Goal: Information Seeking & Learning: Learn about a topic

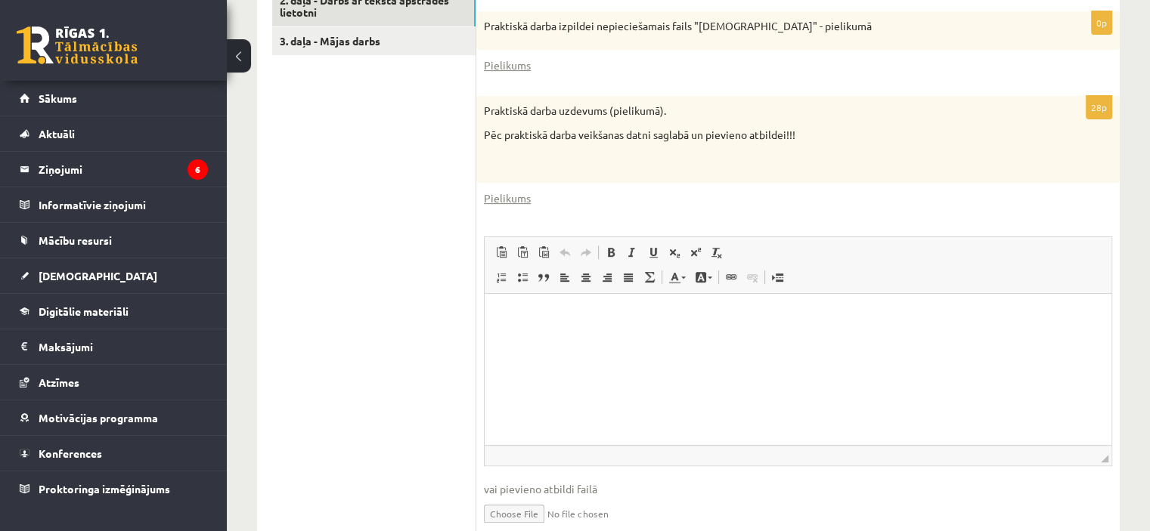
scroll to position [570, 0]
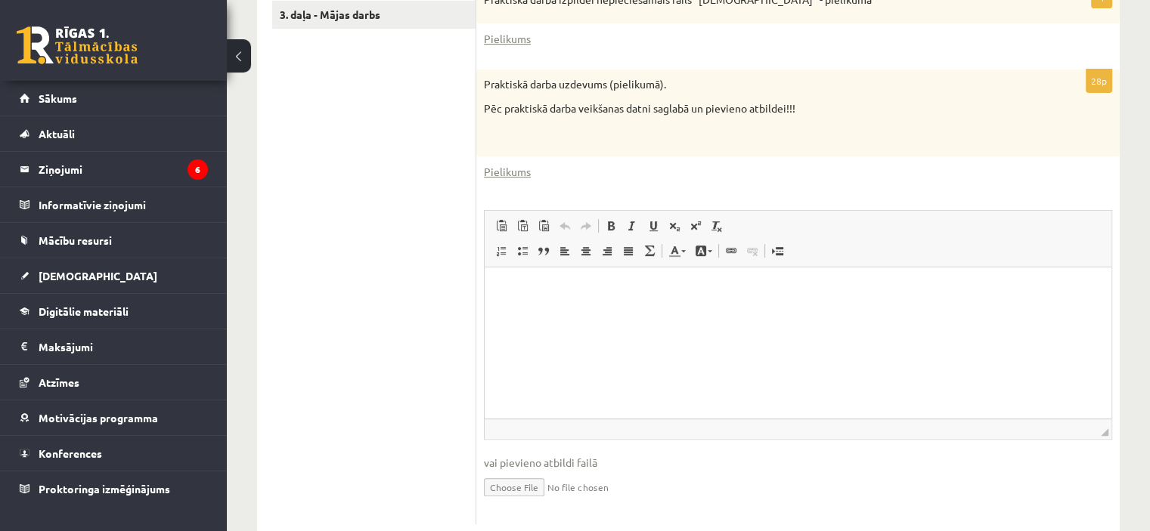
click at [527, 487] on input "file" at bounding box center [798, 486] width 628 height 31
type input "**********"
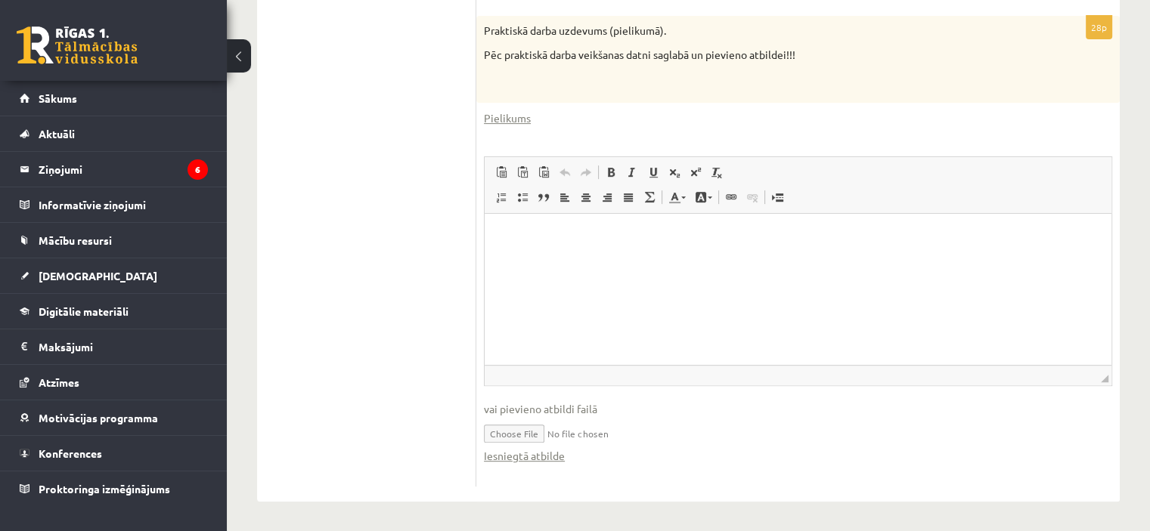
click at [624, 438] on input "file" at bounding box center [798, 432] width 628 height 31
click at [637, 433] on input "file" at bounding box center [798, 432] width 628 height 31
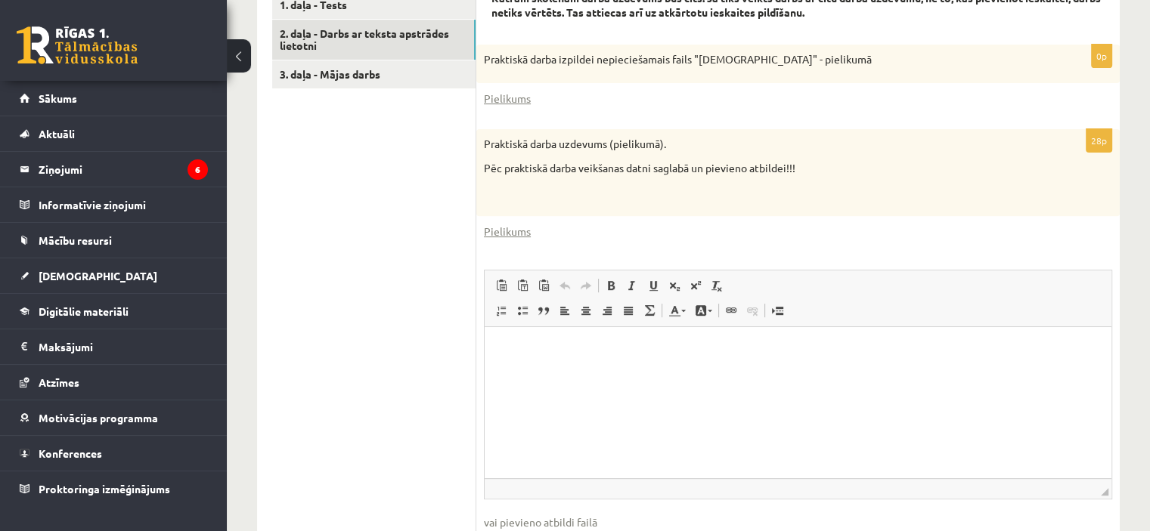
scroll to position [473, 0]
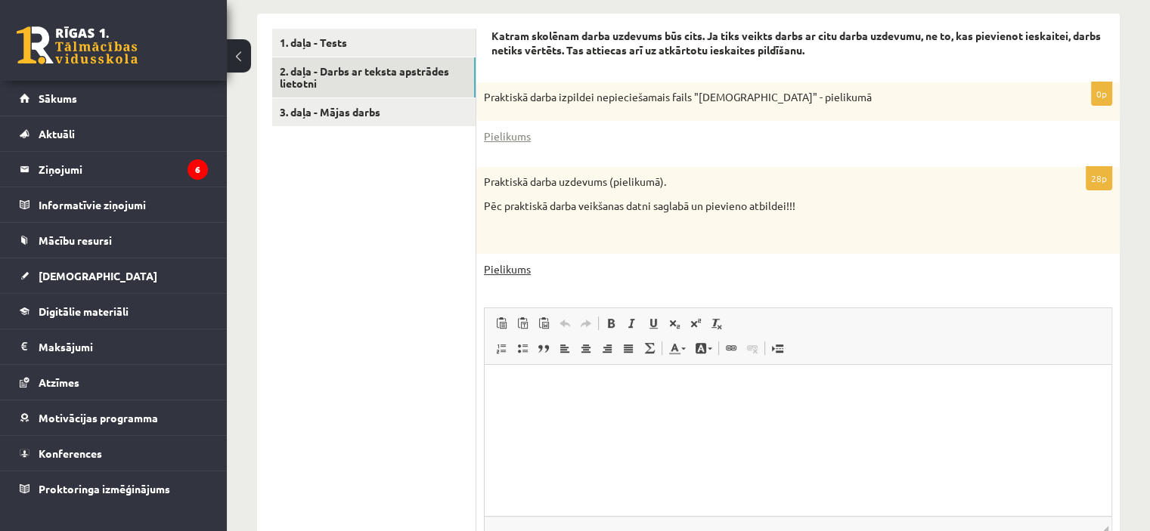
click at [511, 271] on link "Pielikums" at bounding box center [507, 270] width 47 height 16
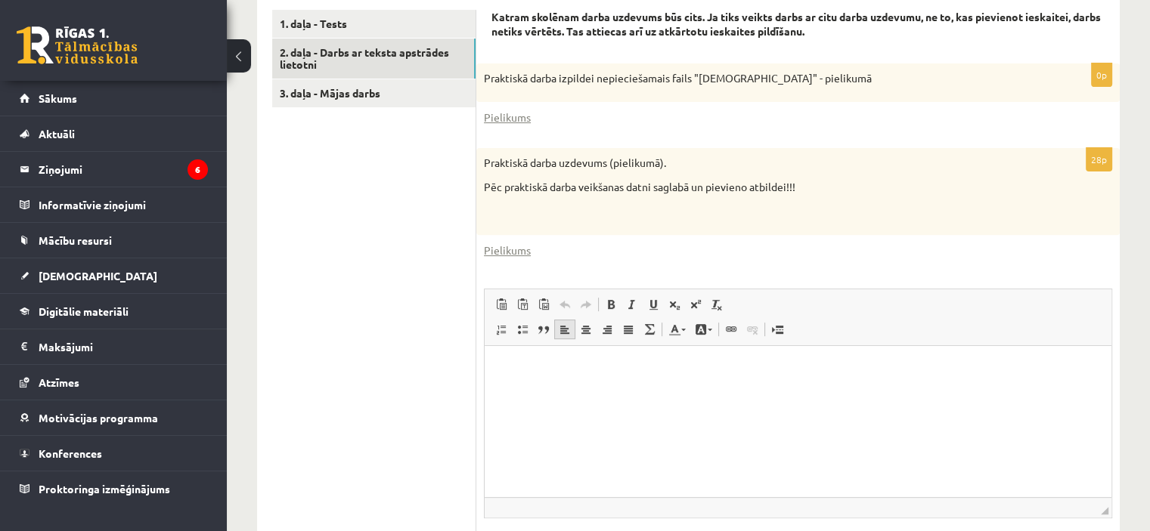
scroll to position [624, 0]
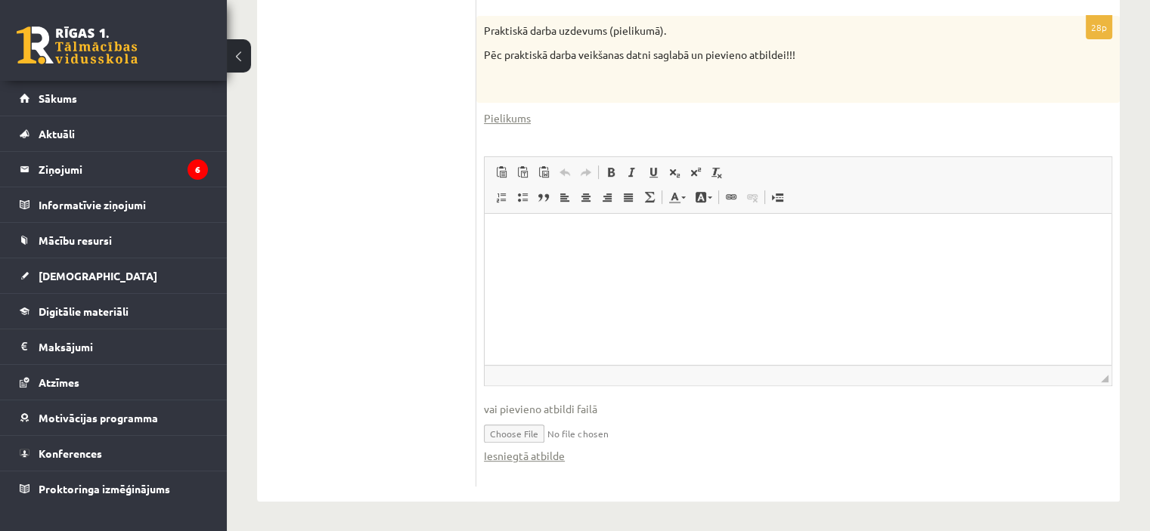
click at [538, 435] on input "file" at bounding box center [798, 432] width 628 height 31
type input "**********"
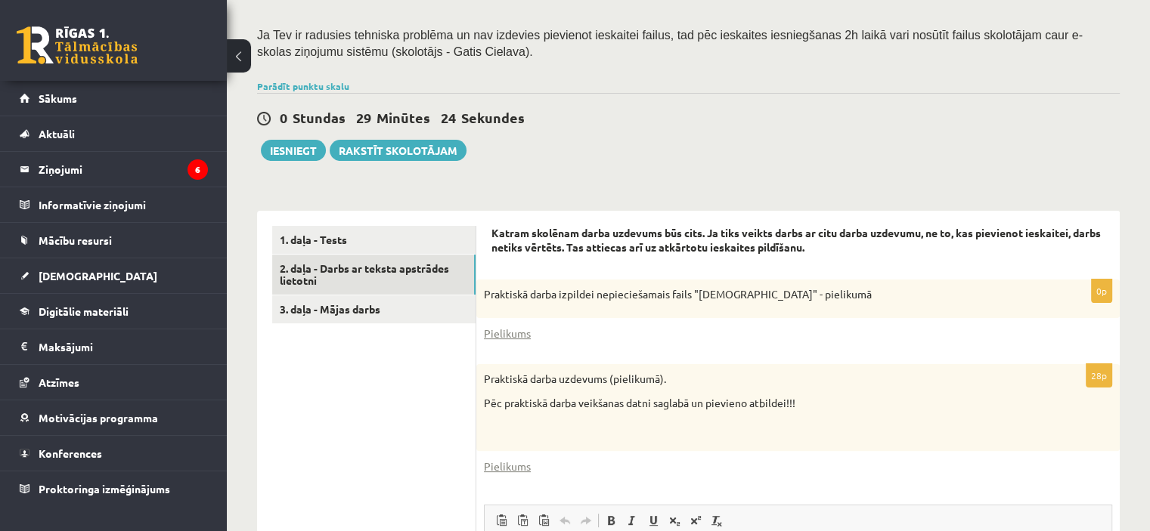
scroll to position [397, 0]
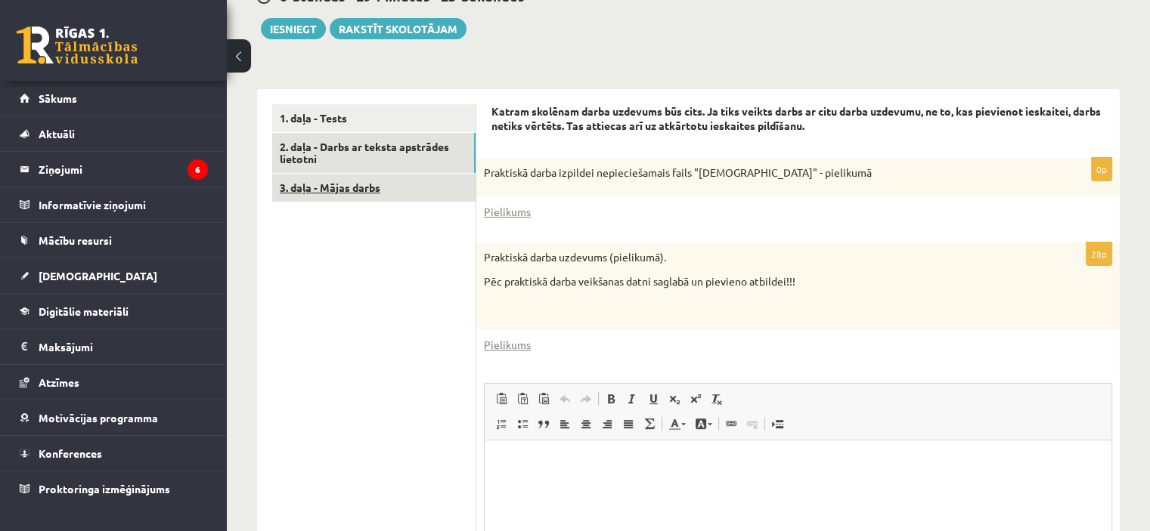
click at [369, 194] on link "3. daļa - Mājas darbs" at bounding box center [373, 188] width 203 height 28
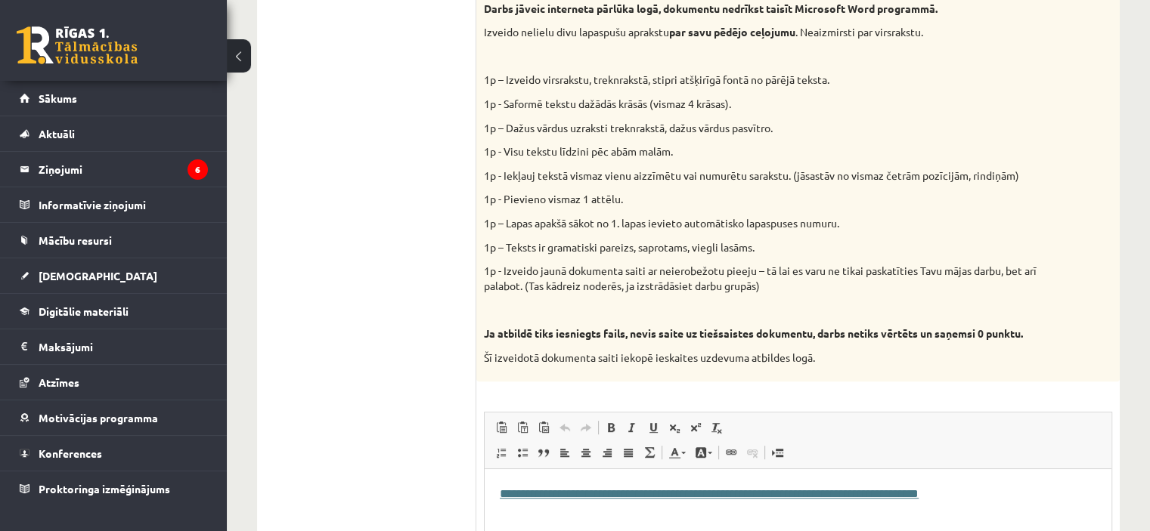
scroll to position [268, 0]
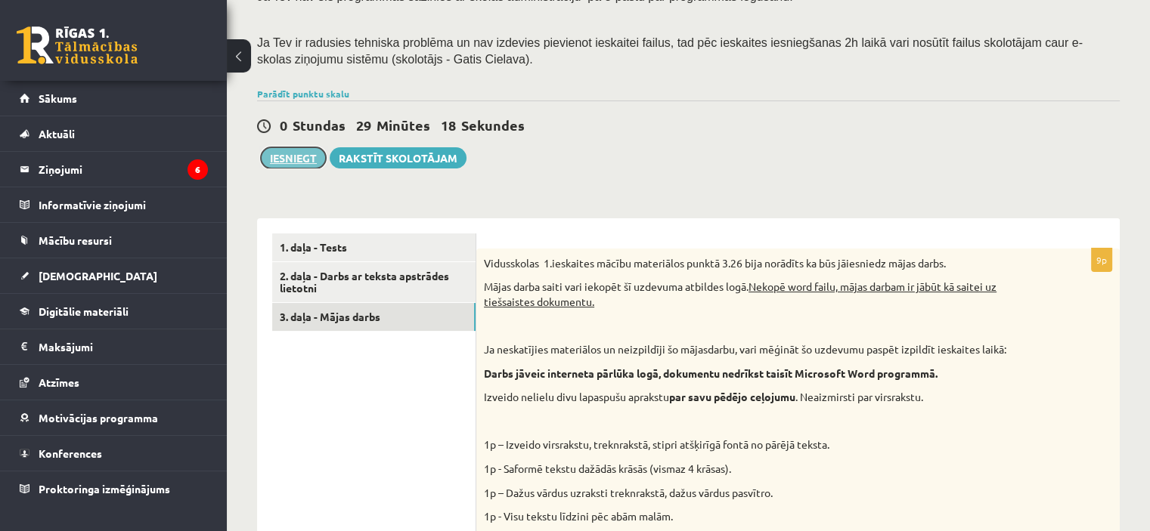
click at [278, 160] on button "Iesniegt" at bounding box center [293, 157] width 65 height 21
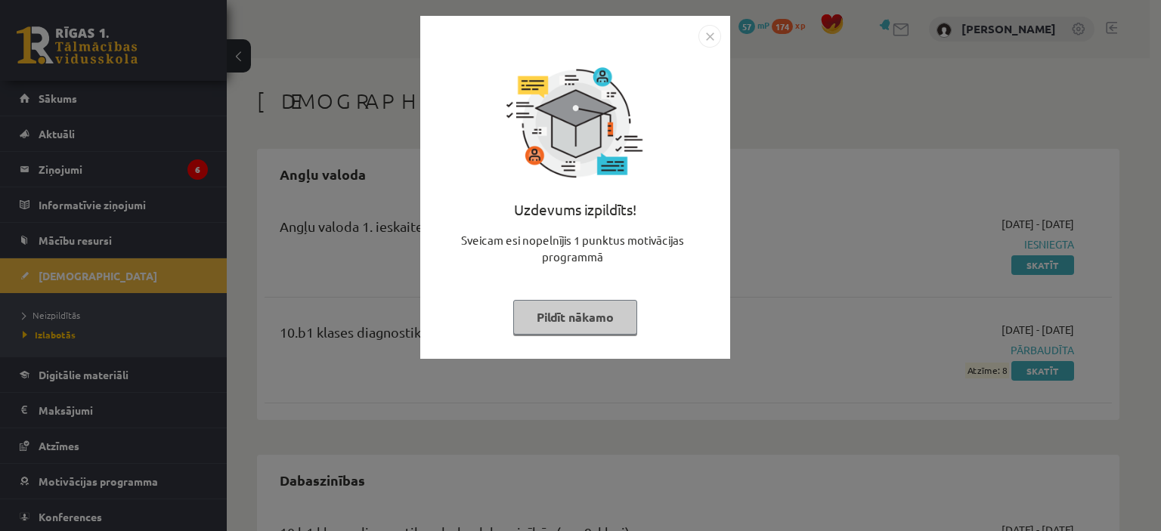
click at [591, 318] on button "Pildīt nākamo" at bounding box center [575, 317] width 124 height 35
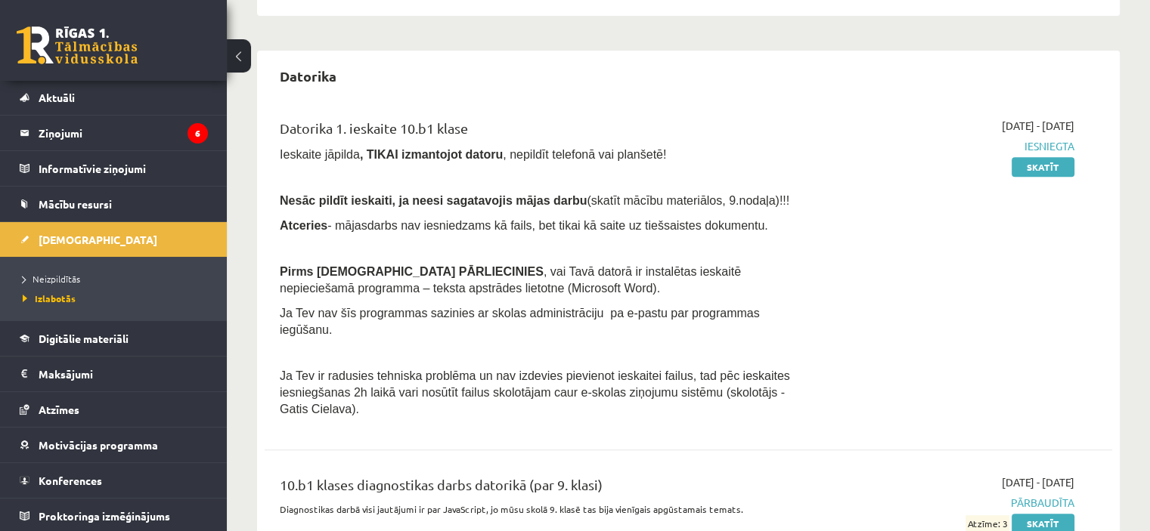
scroll to position [658, 0]
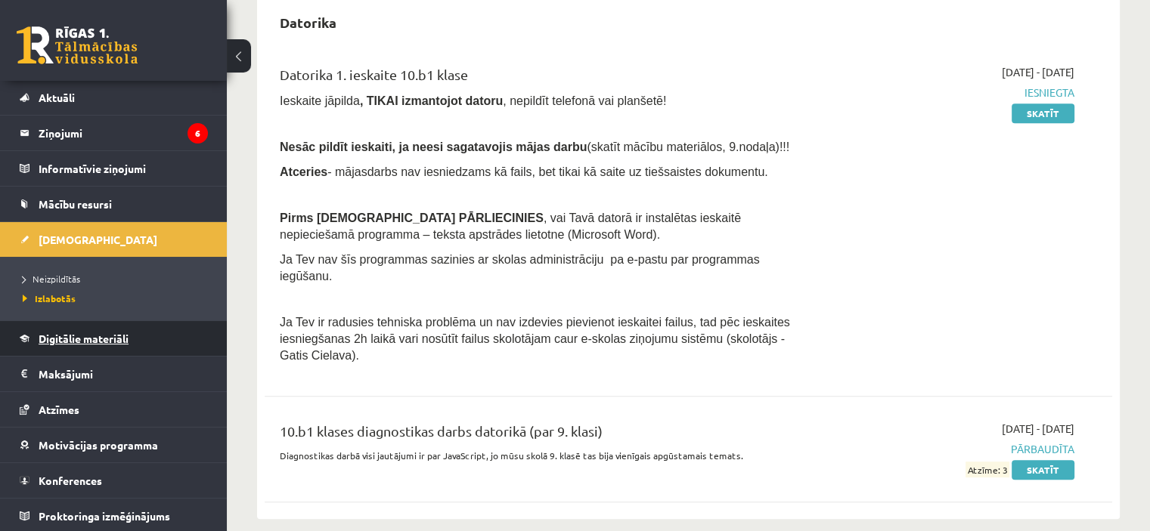
click at [108, 338] on span "Digitālie materiāli" at bounding box center [84, 339] width 90 height 14
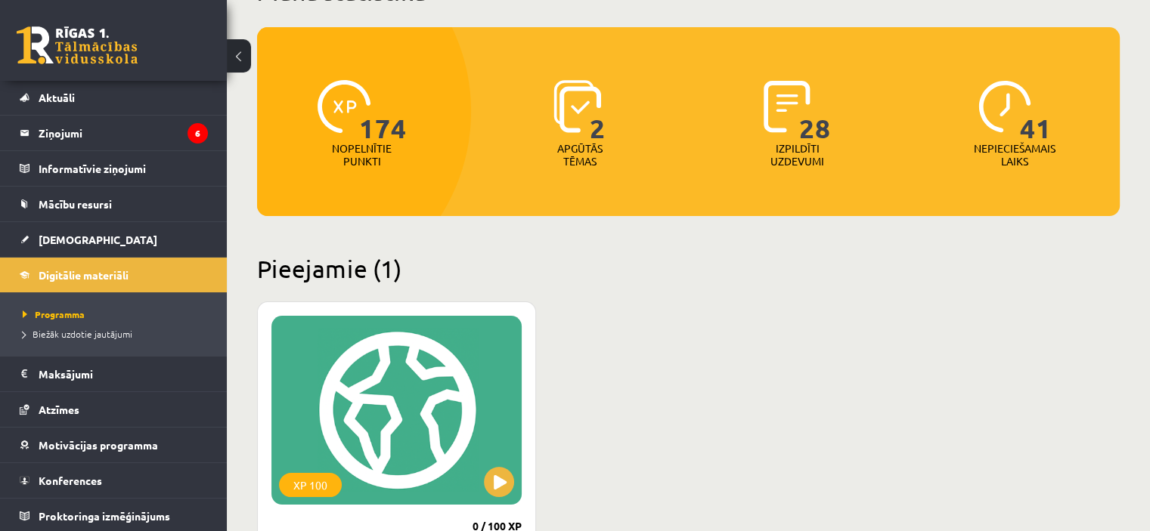
scroll to position [432, 0]
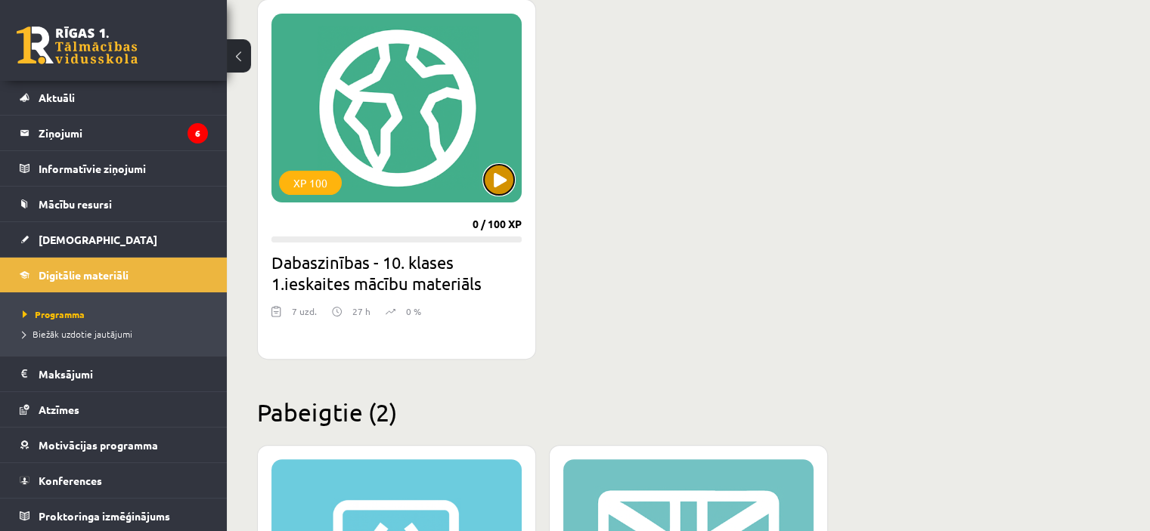
click at [504, 177] on button at bounding box center [499, 180] width 30 height 30
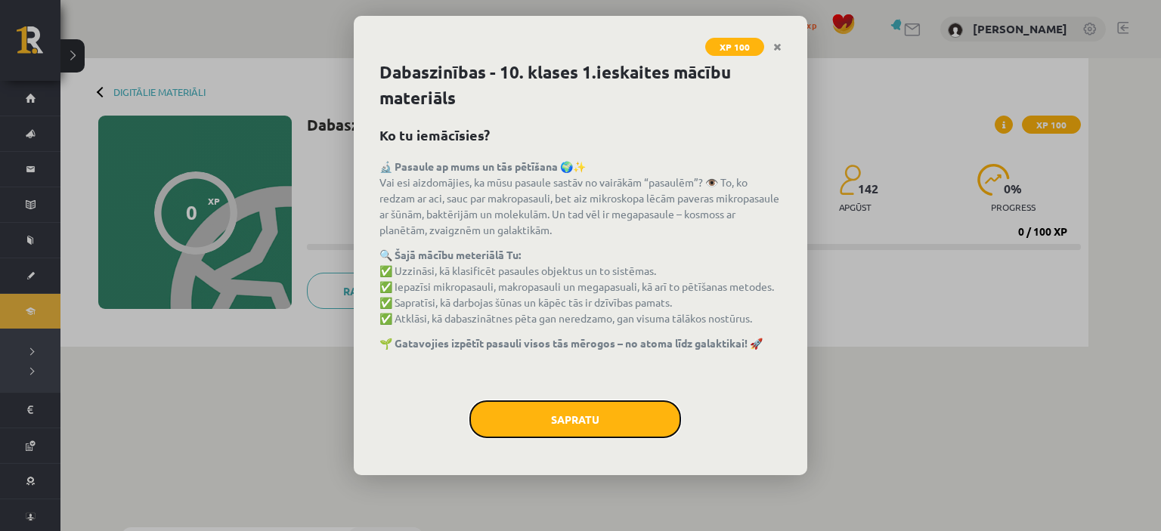
click at [569, 423] on button "Sapratu" at bounding box center [575, 420] width 212 height 38
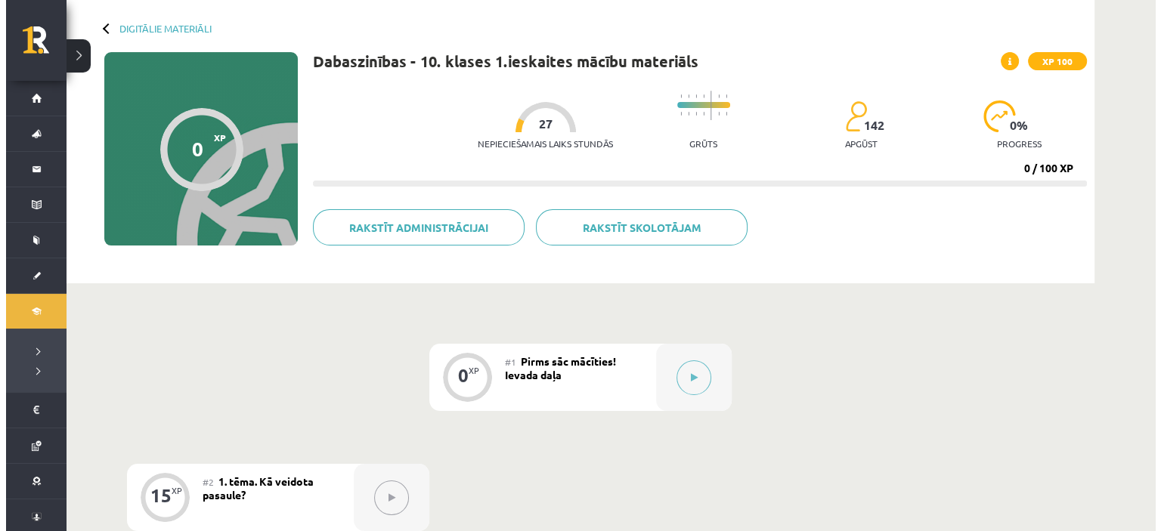
scroll to position [151, 0]
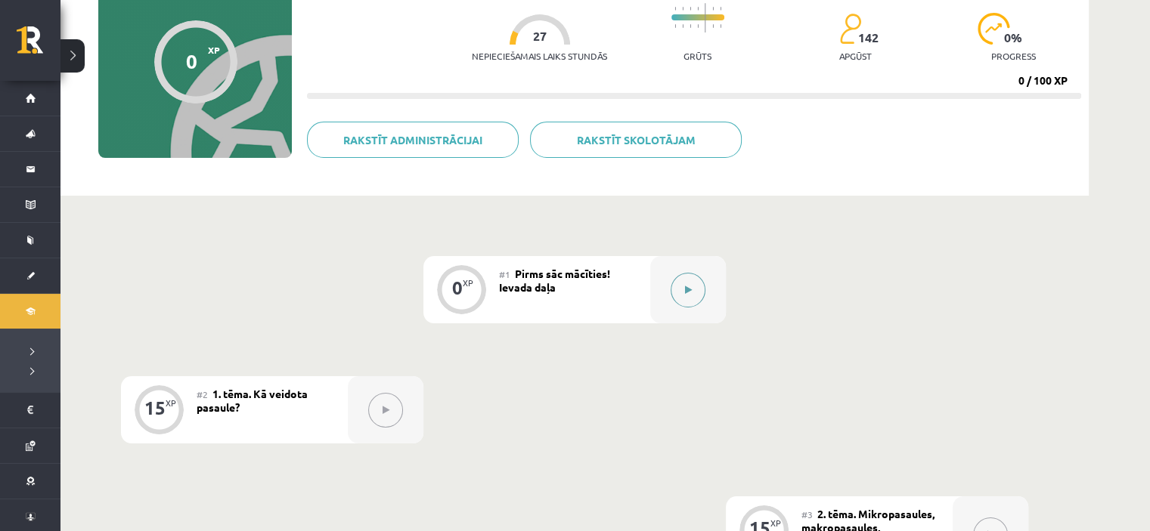
click at [687, 284] on button at bounding box center [688, 290] width 35 height 35
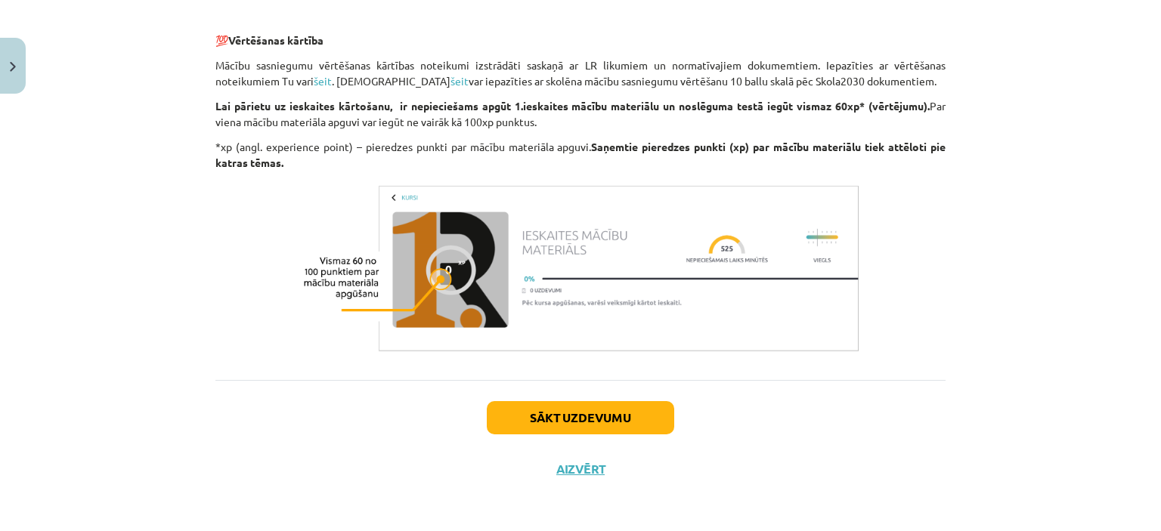
scroll to position [1214, 0]
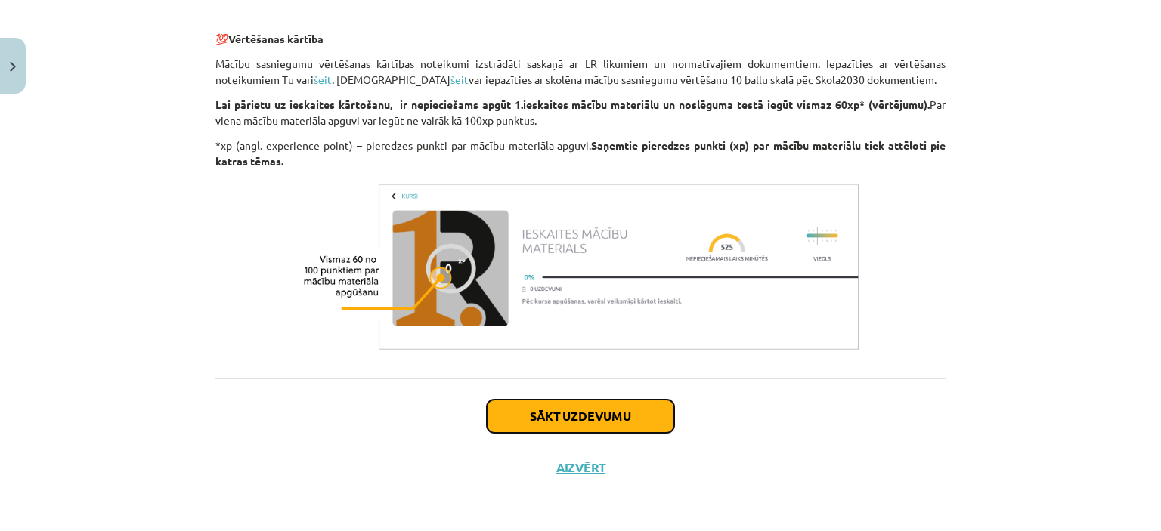
click at [584, 407] on button "Sākt uzdevumu" at bounding box center [580, 416] width 187 height 33
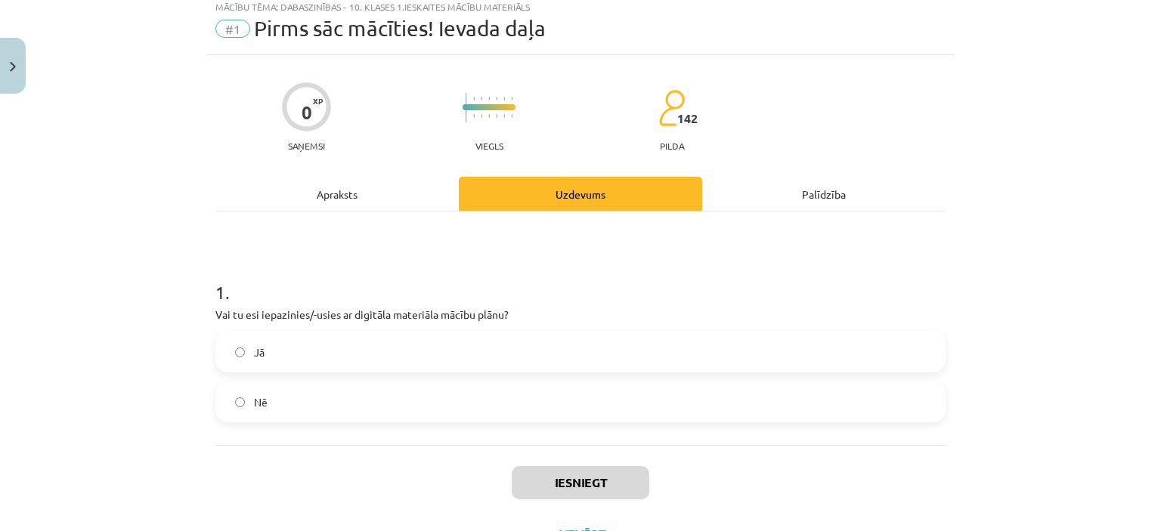
scroll to position [38, 0]
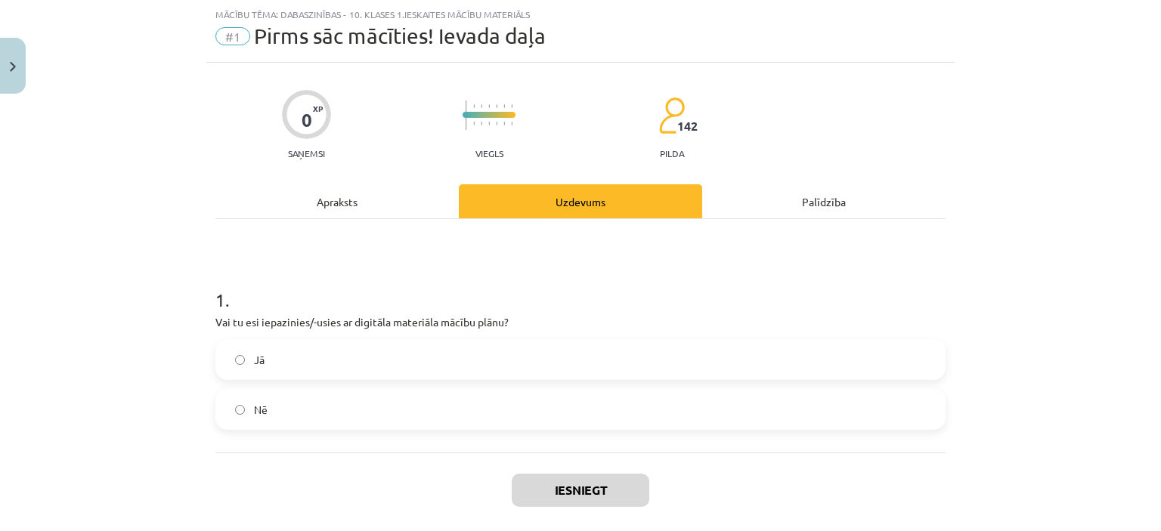
click at [316, 359] on label "Jā" at bounding box center [580, 360] width 727 height 38
click at [596, 486] on button "Iesniegt" at bounding box center [581, 490] width 138 height 33
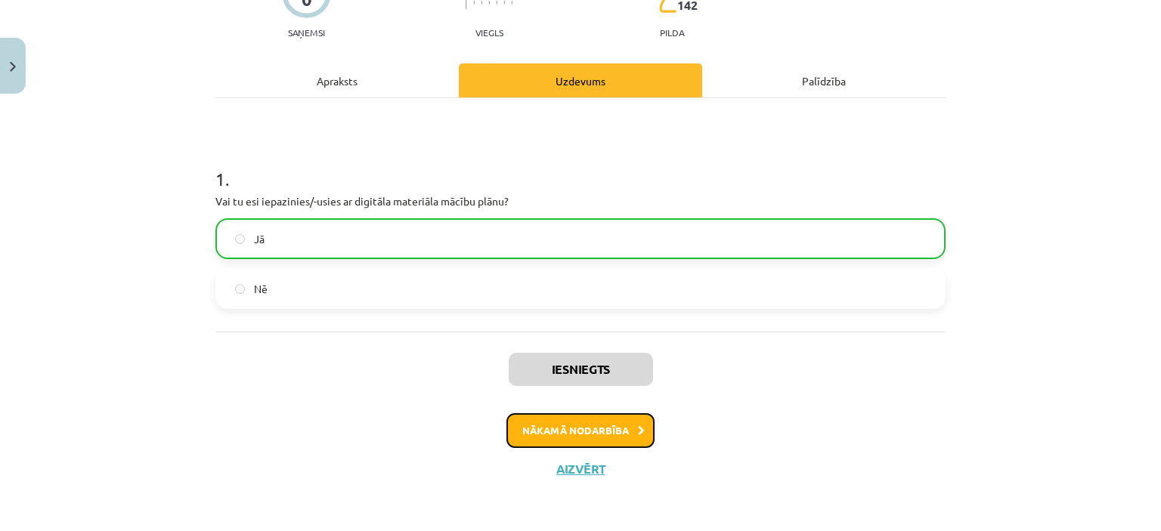
click at [527, 429] on button "Nākamā nodarbība" at bounding box center [581, 431] width 148 height 35
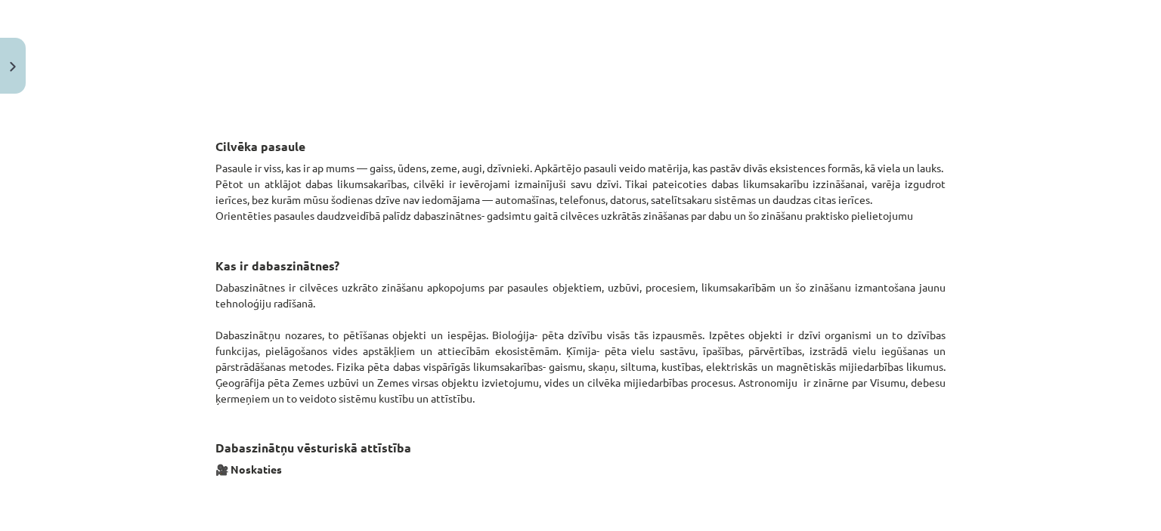
scroll to position [847, 0]
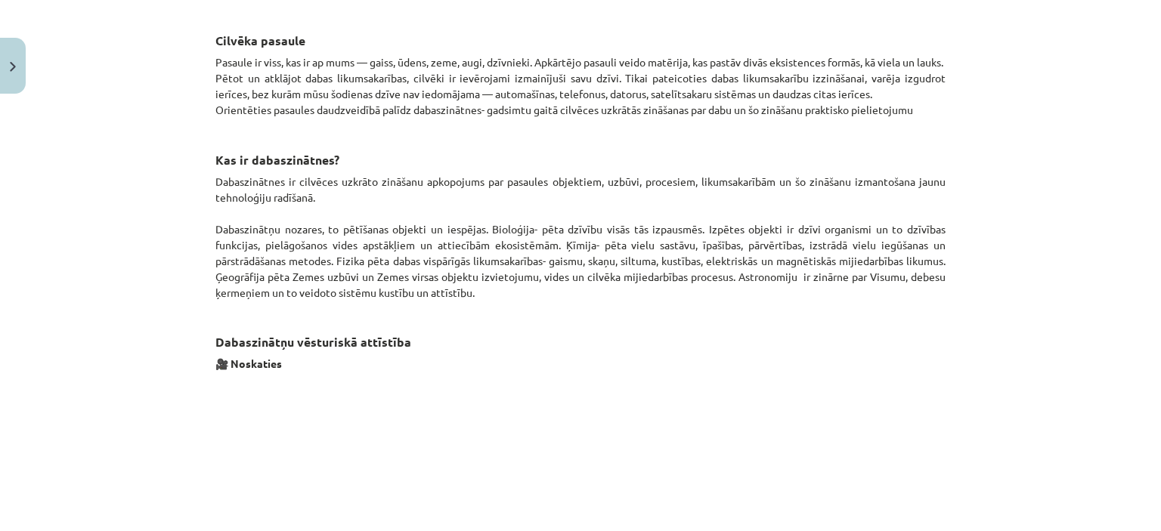
drag, startPoint x: 203, startPoint y: 31, endPoint x: 454, endPoint y: 277, distance: 351.8
click at [473, 294] on div "15 XP Saņemsi Grūts 142 pilda Apraksts Uzdevums Palīdzība Kā veidota pasaule? K…" at bounding box center [580, 480] width 748 height 2454
click at [166, 114] on div "Mācību tēma: Dabaszinības - 10. klases 1.ieskaites mācību materiāls #2 1. tēma.…" at bounding box center [580, 265] width 1161 height 531
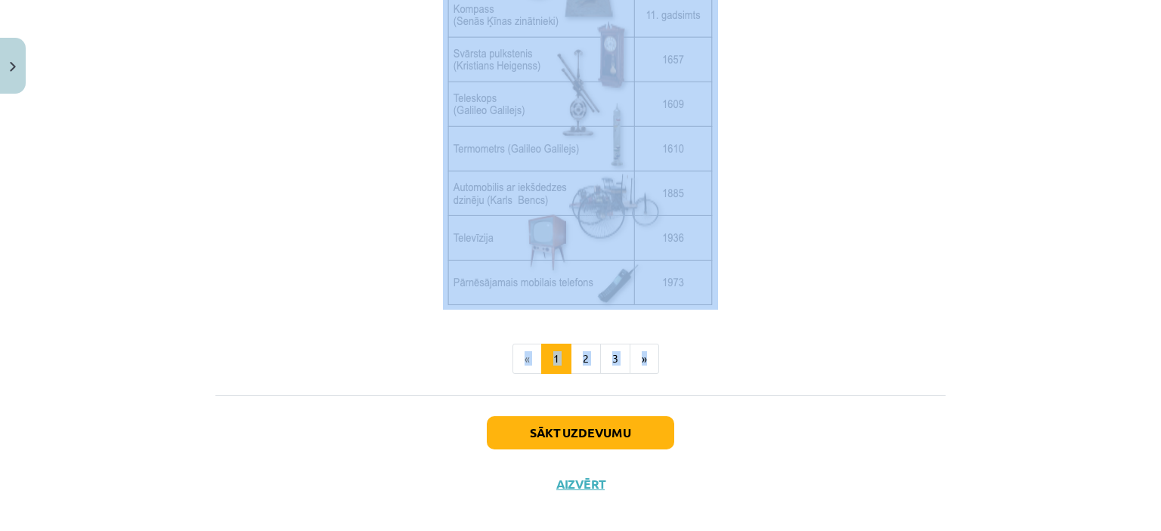
scroll to position [2057, 0]
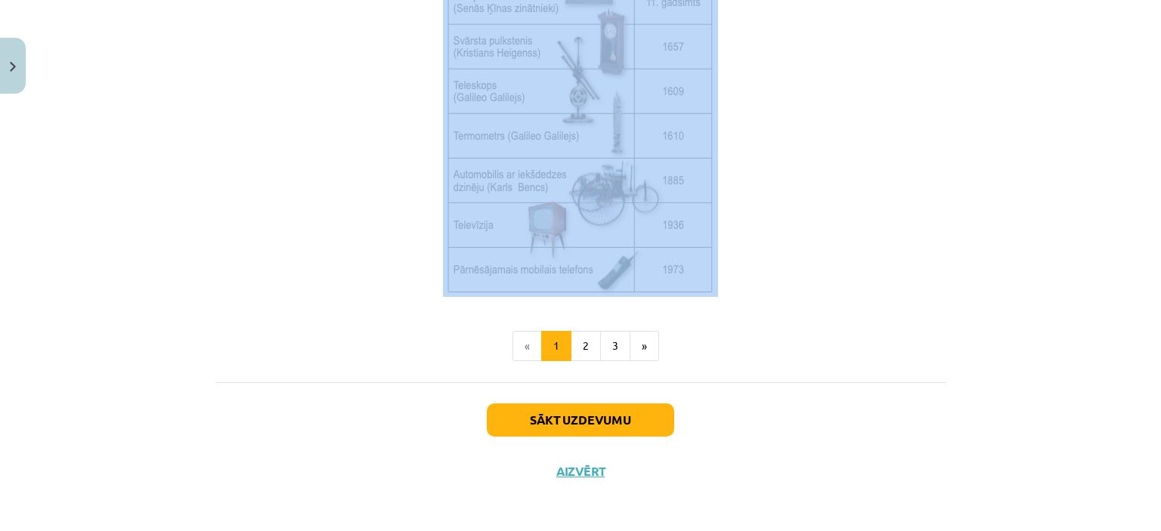
drag, startPoint x: 197, startPoint y: 288, endPoint x: 791, endPoint y: 245, distance: 595.8
click at [791, 245] on div "Mācību tēma: Dabaszinības - 10. klases 1.ieskaites mācību materiāls #2 1. tēma.…" at bounding box center [580, 265] width 1161 height 531
copy div "Senākā dabaszinātņu nozare ir astronomija, izmantojot debesu spīdekļus jūrasbra…"
click at [372, 184] on p at bounding box center [580, 95] width 730 height 403
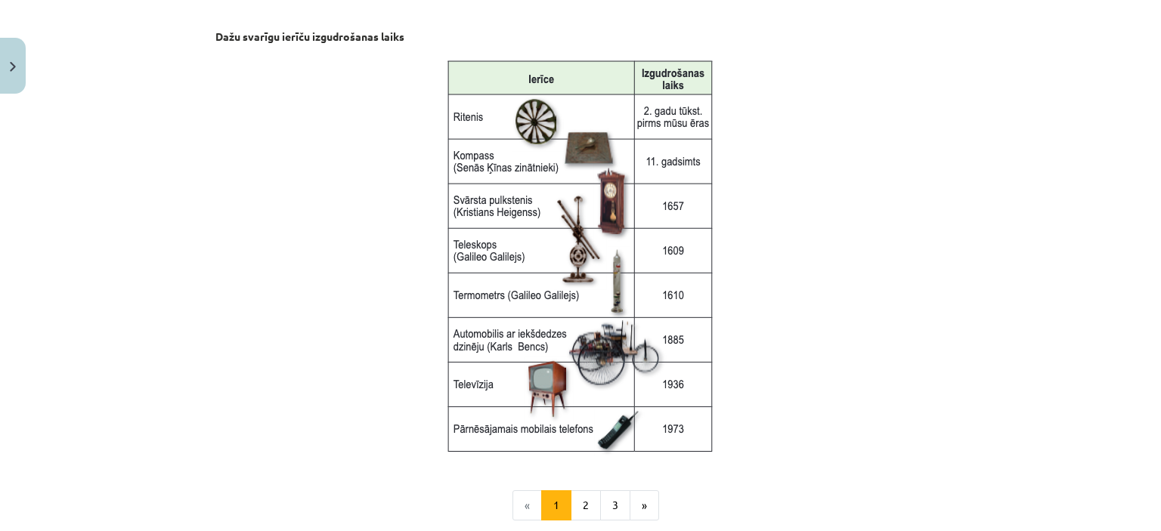
scroll to position [1906, 0]
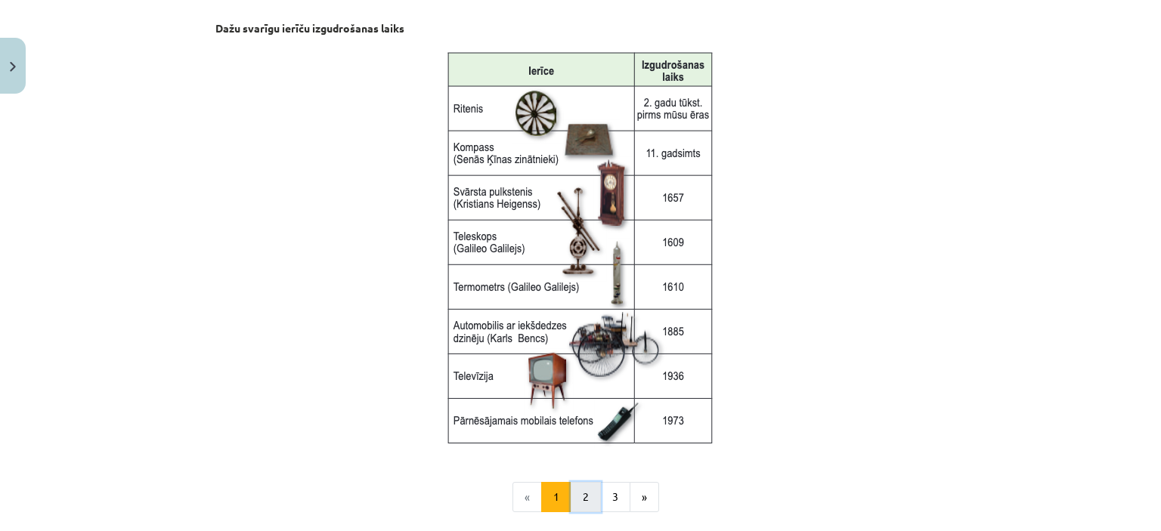
click at [581, 493] on button "2" at bounding box center [586, 497] width 30 height 30
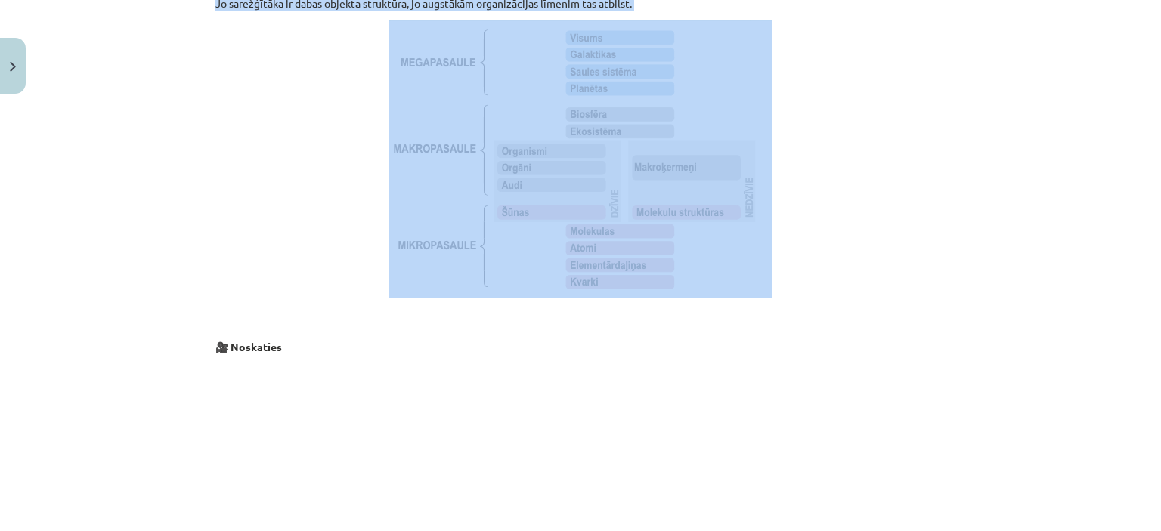
scroll to position [1253, 0]
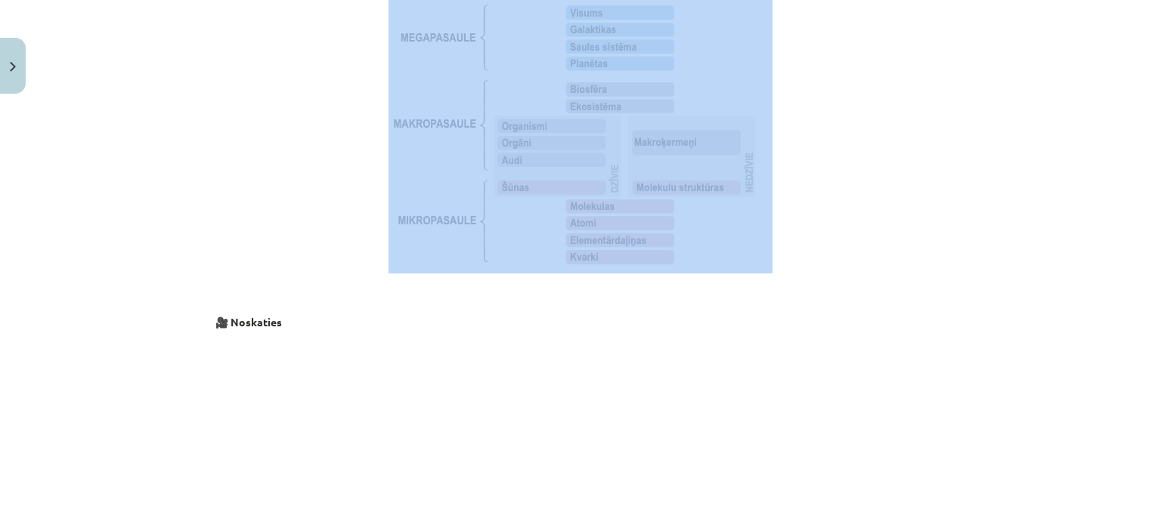
drag, startPoint x: 194, startPoint y: 220, endPoint x: 813, endPoint y: 264, distance: 620.7
click at [813, 264] on div "Mācību tēma: Dabaszinības - 10. klases 1.ieskaites mācību materiāls #2 1. tēma.…" at bounding box center [580, 265] width 1161 height 531
copy div "Tā kā mums apkārt ir neaptverami daudz dažādu dabas objektu un par katru no tie…"
click at [355, 111] on p at bounding box center [580, 134] width 730 height 278
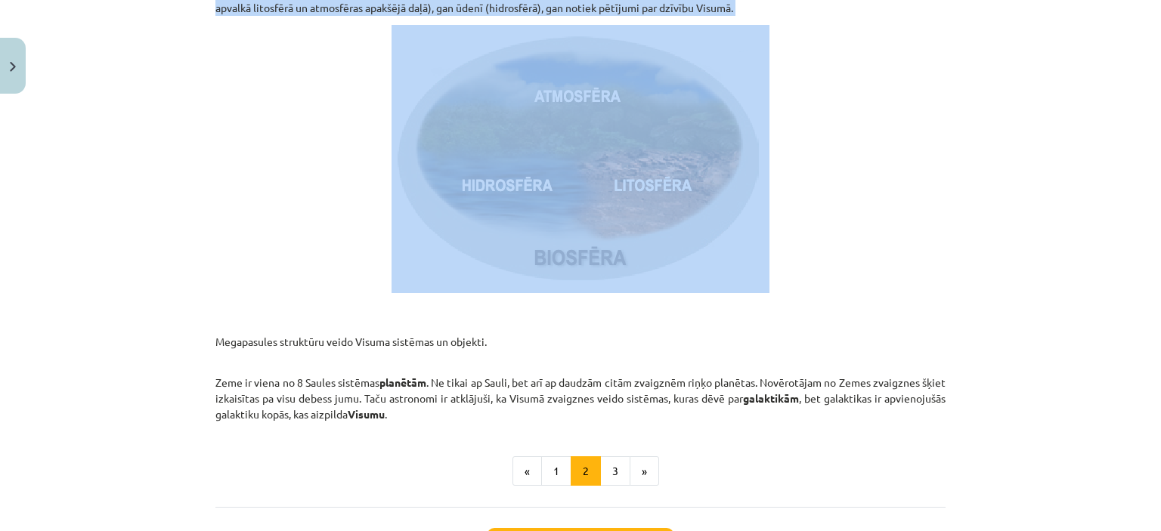
scroll to position [2311, 0]
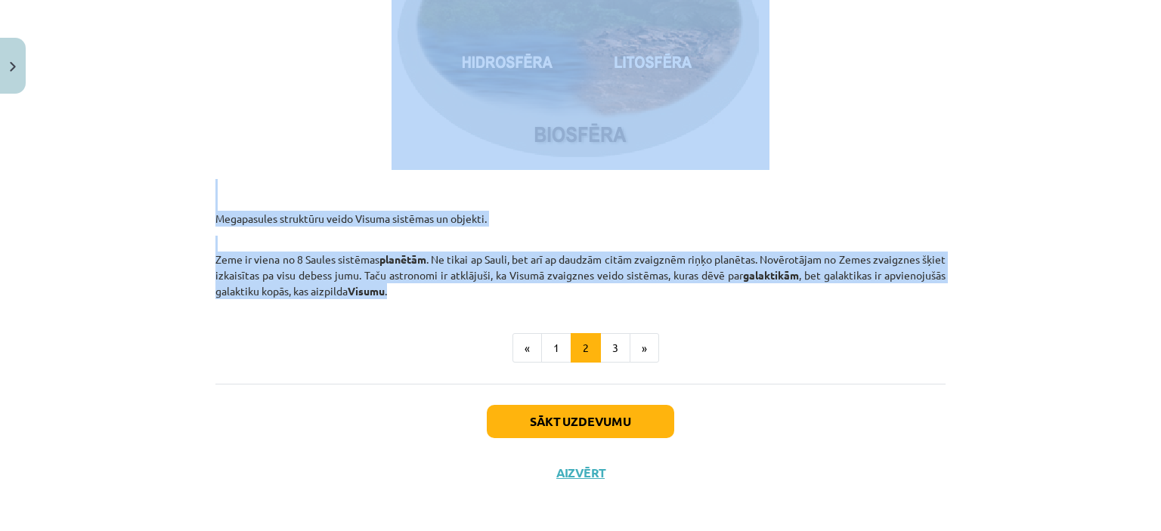
drag, startPoint x: 208, startPoint y: 116, endPoint x: 937, endPoint y: 293, distance: 750.5
copy div "Visu, kas atrodas ap mums varam iedalīt dzīvajā un nedzīvajā pasaulē. Dzīvība i…"
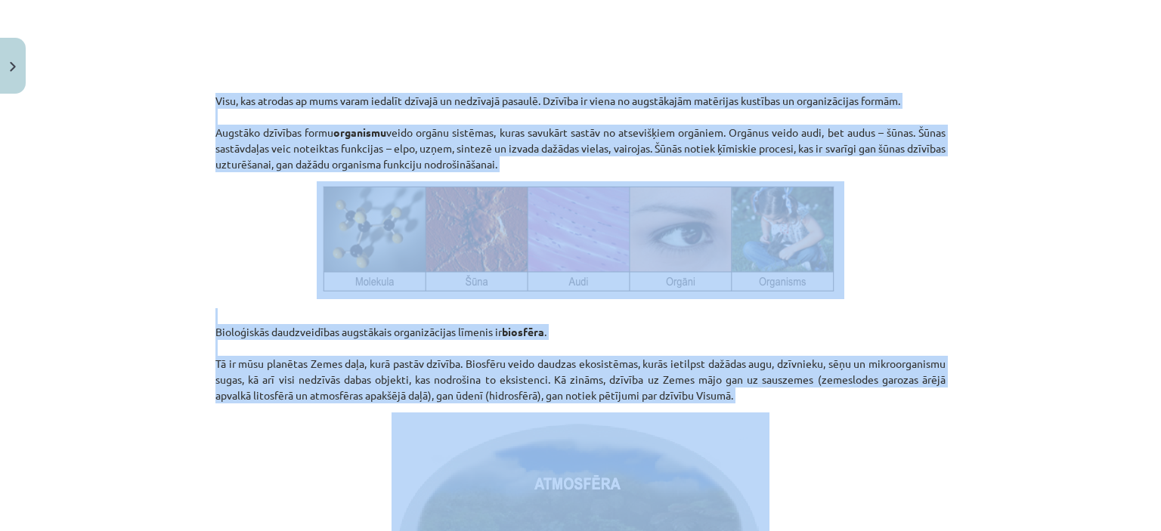
scroll to position [2160, 0]
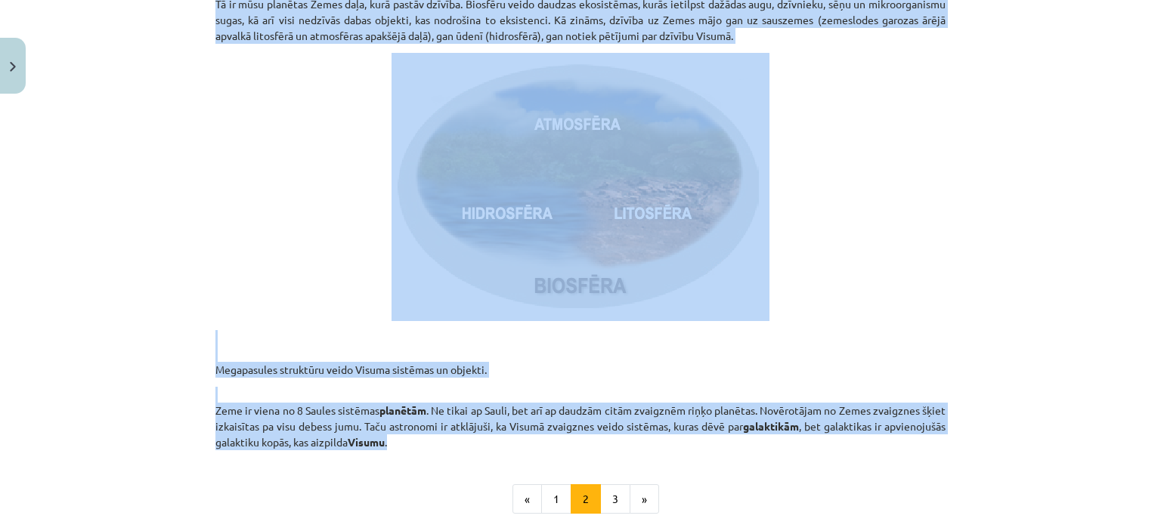
click at [805, 280] on p at bounding box center [580, 187] width 730 height 268
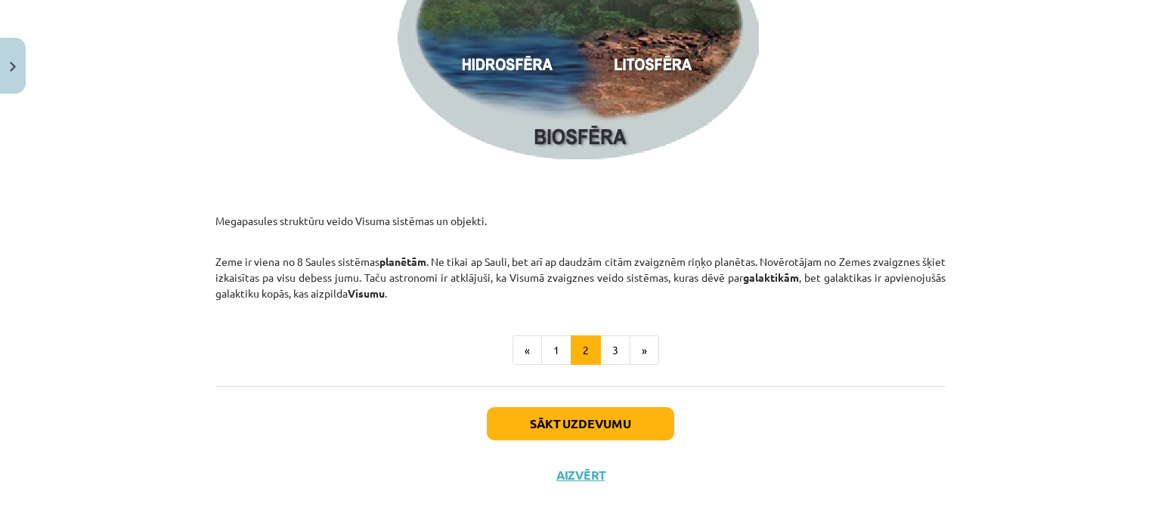
scroll to position [2316, 0]
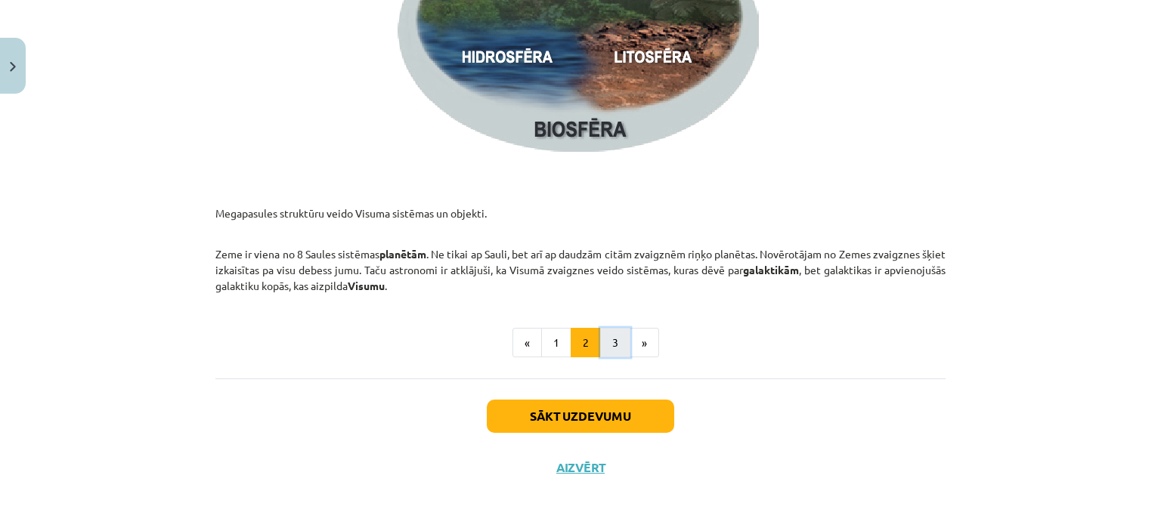
click at [611, 353] on button "3" at bounding box center [615, 343] width 30 height 30
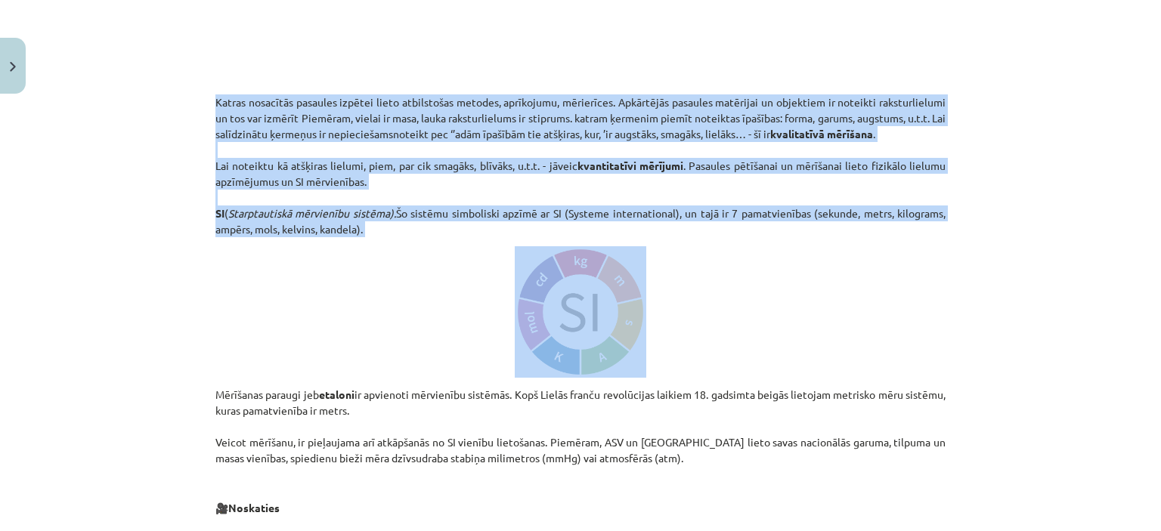
scroll to position [648, 0]
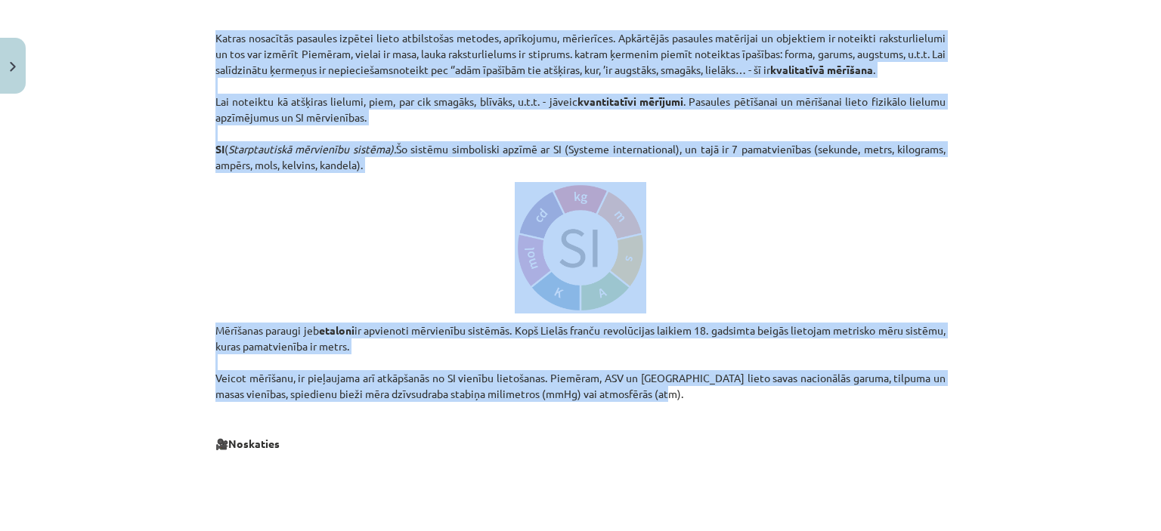
drag, startPoint x: 198, startPoint y: 180, endPoint x: 750, endPoint y: 389, distance: 590.3
click at [751, 391] on div "Mācību tēma: Dabaszinības - 10. klases 1.ieskaites mācību materiāls #2 1. tēma.…" at bounding box center [580, 265] width 1161 height 531
copy div "Katras nosacītās pasaules izpētei lieto atbilstošas metodes, aprīkojumu, mērier…"
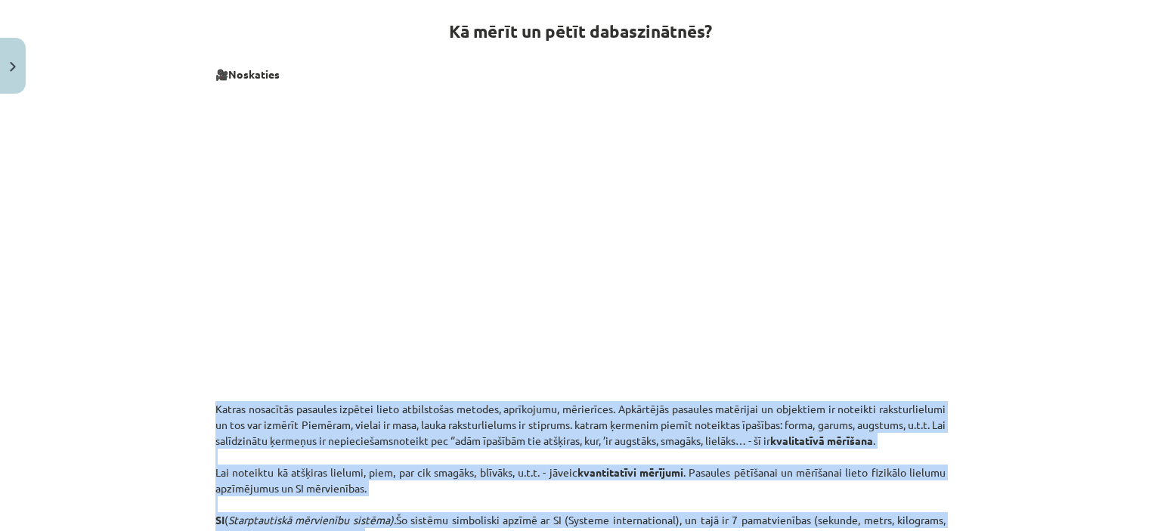
scroll to position [270, 0]
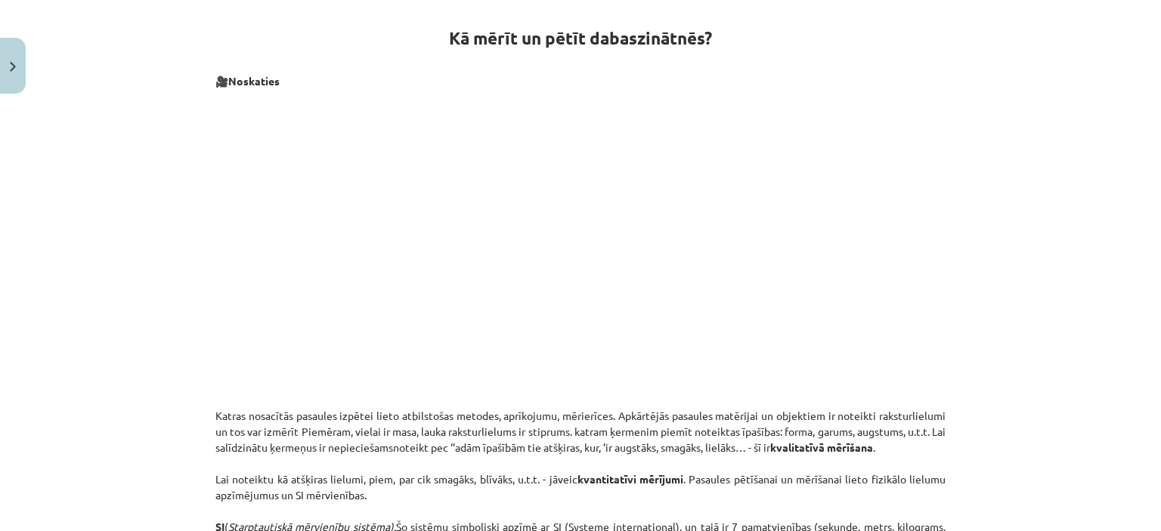
click at [181, 304] on div "Mācību tēma: Dabaszinības - 10. klases 1.ieskaites mācību materiāls #2 1. tēma.…" at bounding box center [580, 265] width 1161 height 531
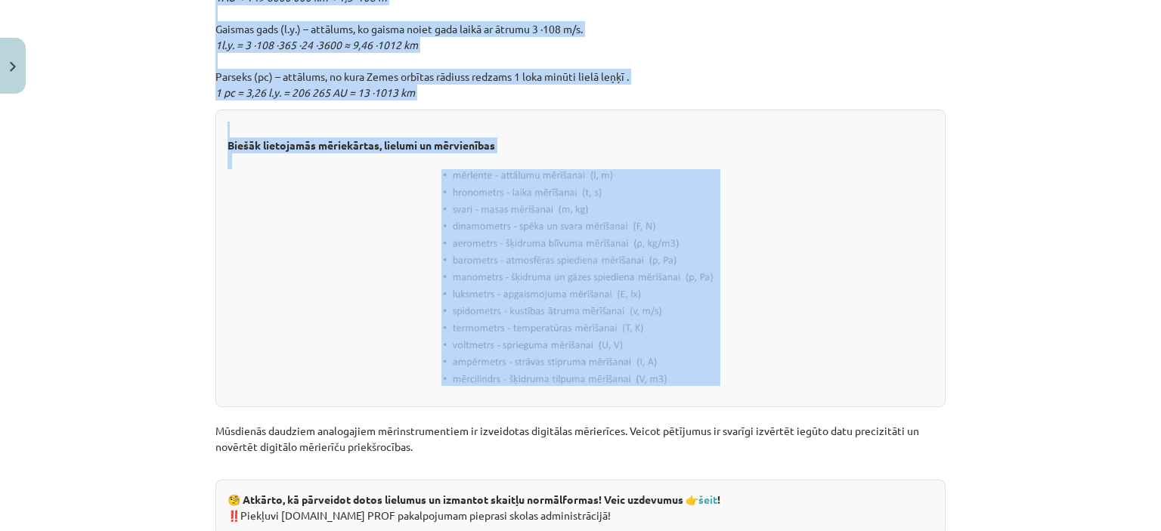
scroll to position [1788, 0]
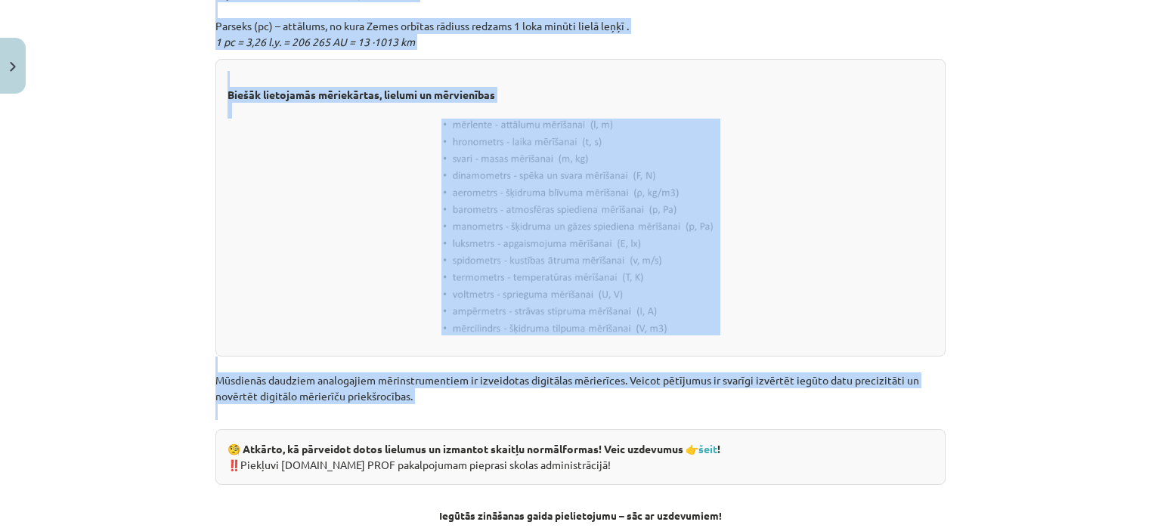
drag, startPoint x: 194, startPoint y: 299, endPoint x: 874, endPoint y: 412, distance: 689.8
click at [874, 412] on div "Mācību tēma: Dabaszinības - 10. klases 1.ieskaites mācību materiāls #2 1. tēma.…" at bounding box center [580, 265] width 1161 height 531
click at [900, 220] on p at bounding box center [581, 227] width 706 height 217
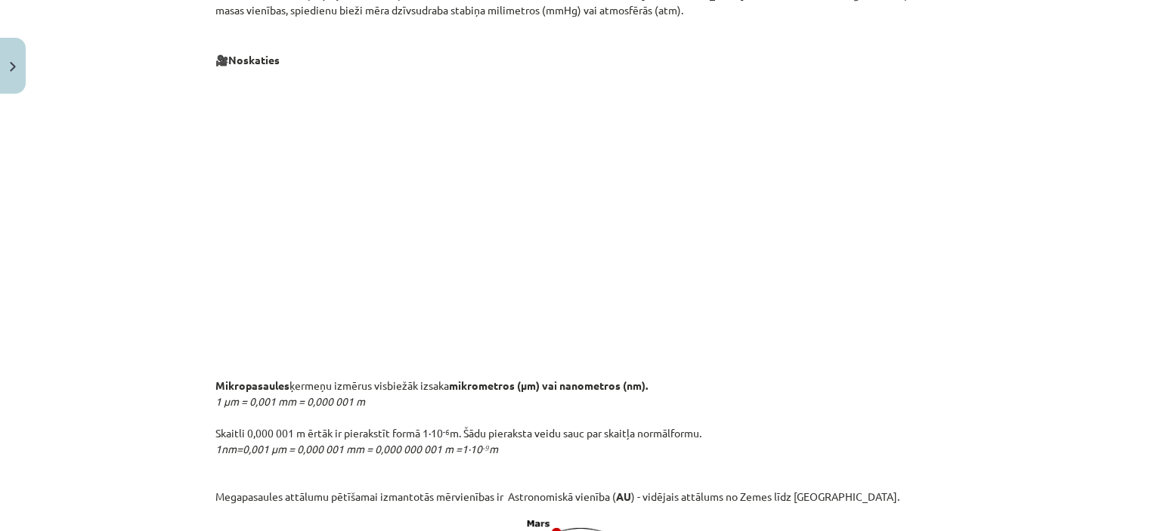
click at [956, 253] on div "Mācību tēma: Dabaszinības - 10. klases 1.ieskaites mācību materiāls #2 1. tēma.…" at bounding box center [580, 265] width 1161 height 531
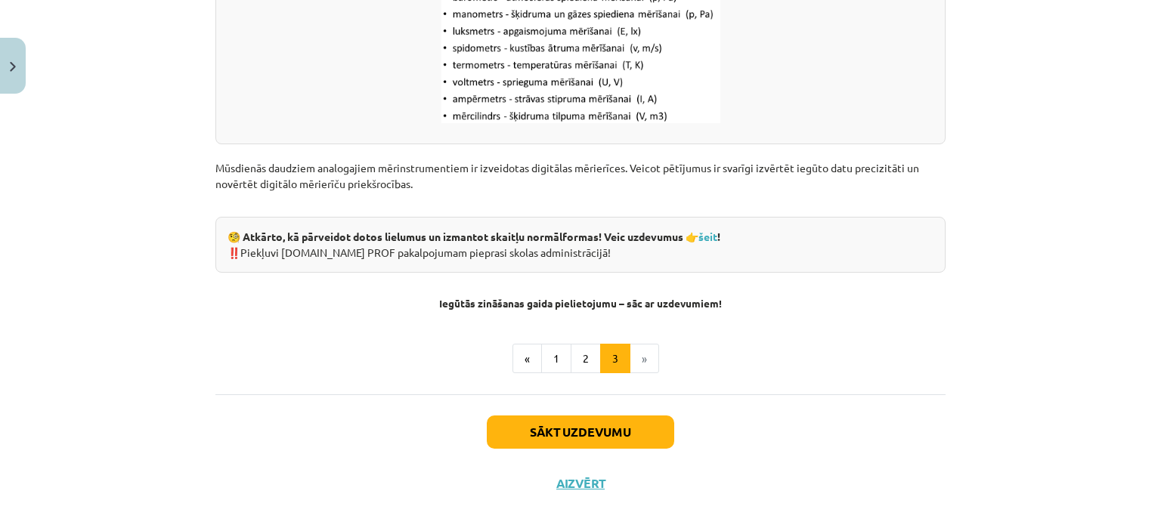
scroll to position [2015, 0]
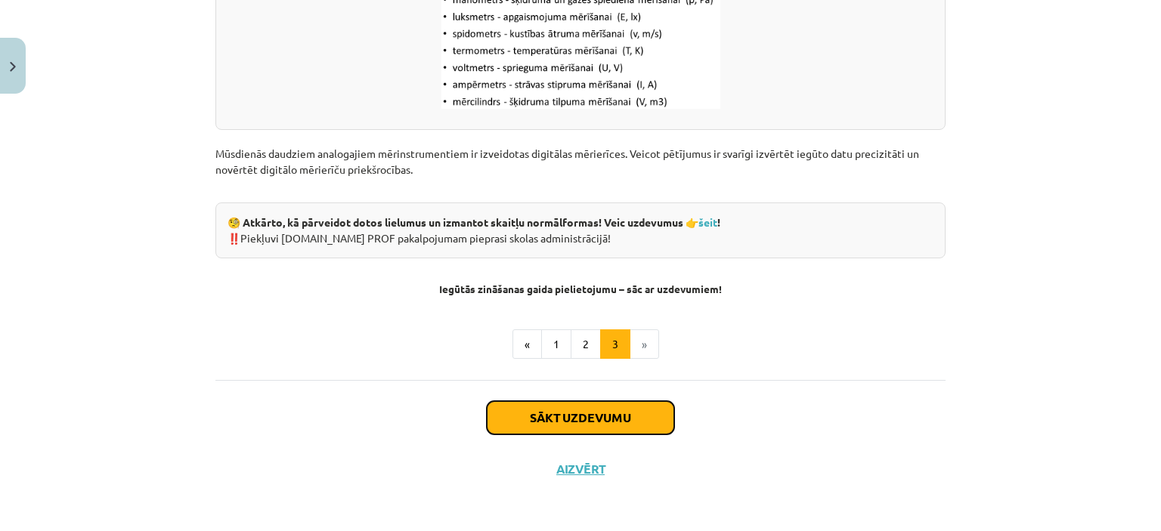
click at [591, 417] on button "Sākt uzdevumu" at bounding box center [580, 417] width 187 height 33
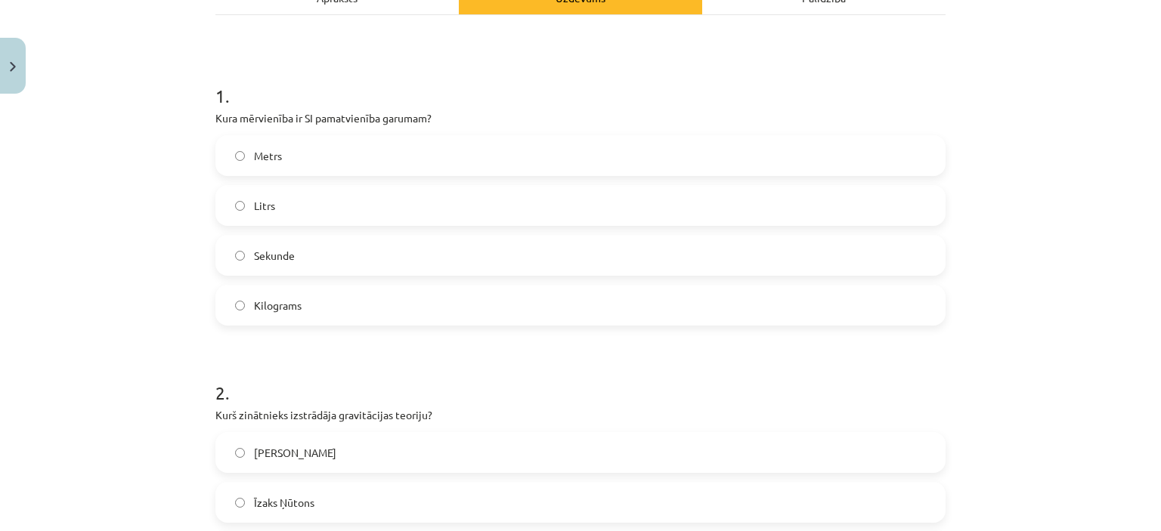
scroll to position [265, 0]
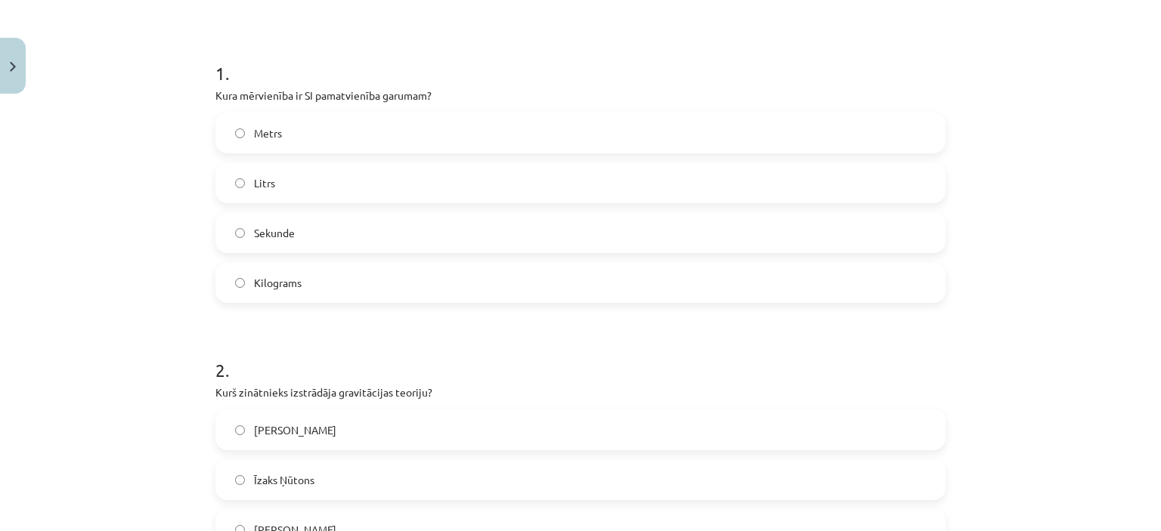
click at [259, 132] on span "Metrs" at bounding box center [268, 133] width 28 height 16
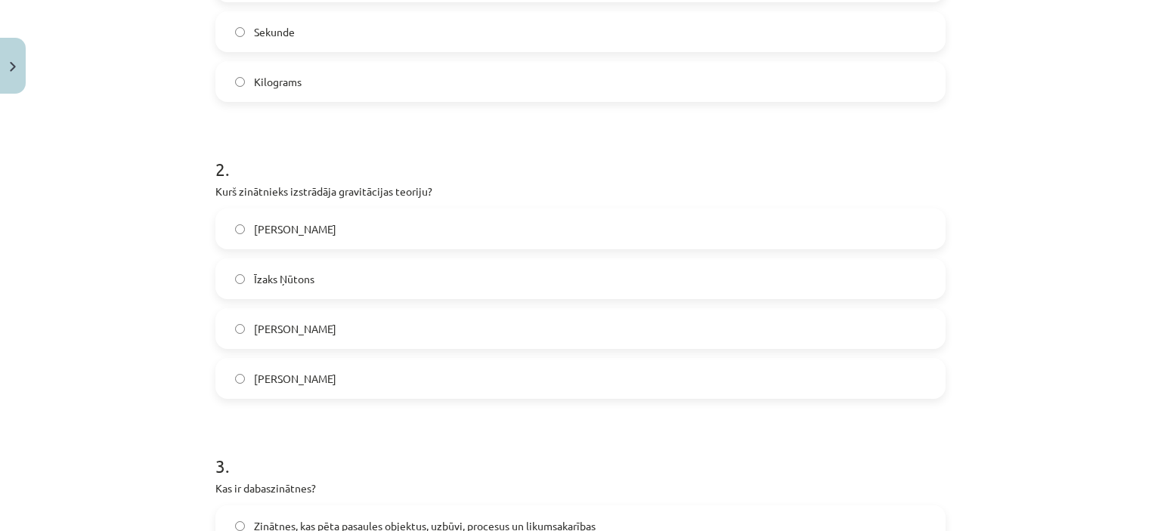
scroll to position [491, 0]
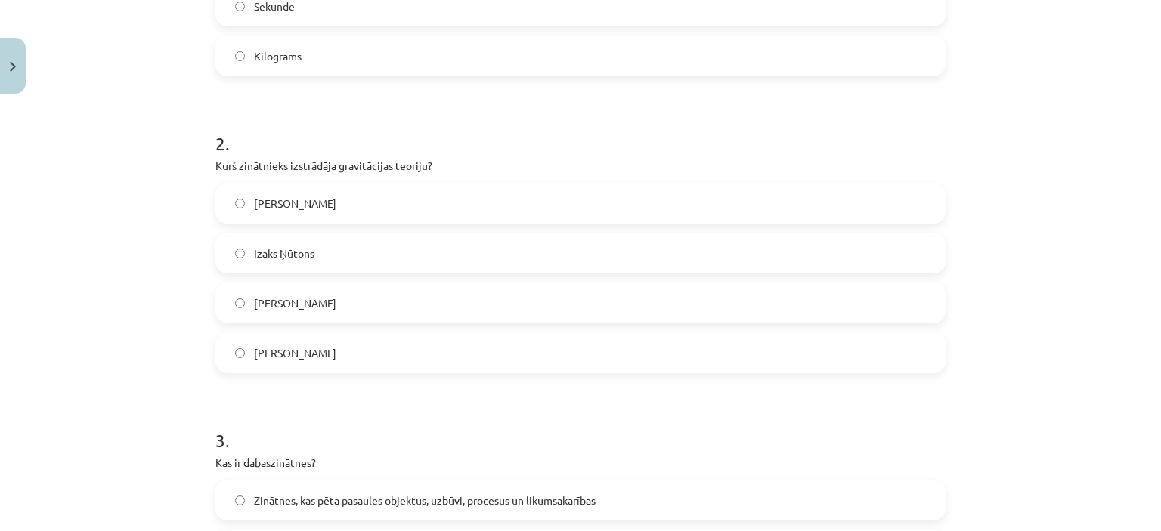
click at [286, 250] on span "Īzaks Ņūtons" at bounding box center [284, 254] width 60 height 16
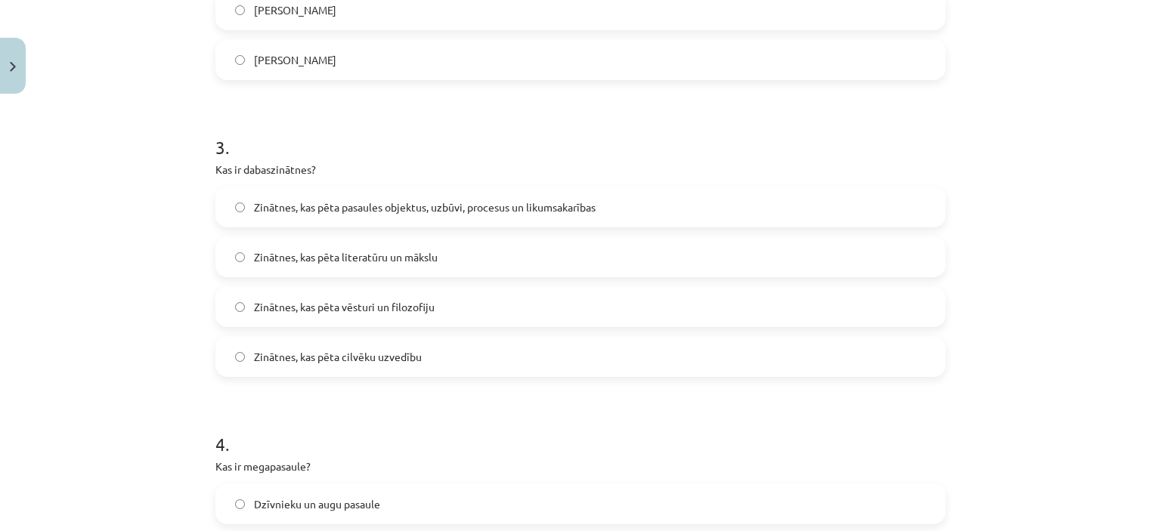
scroll to position [794, 0]
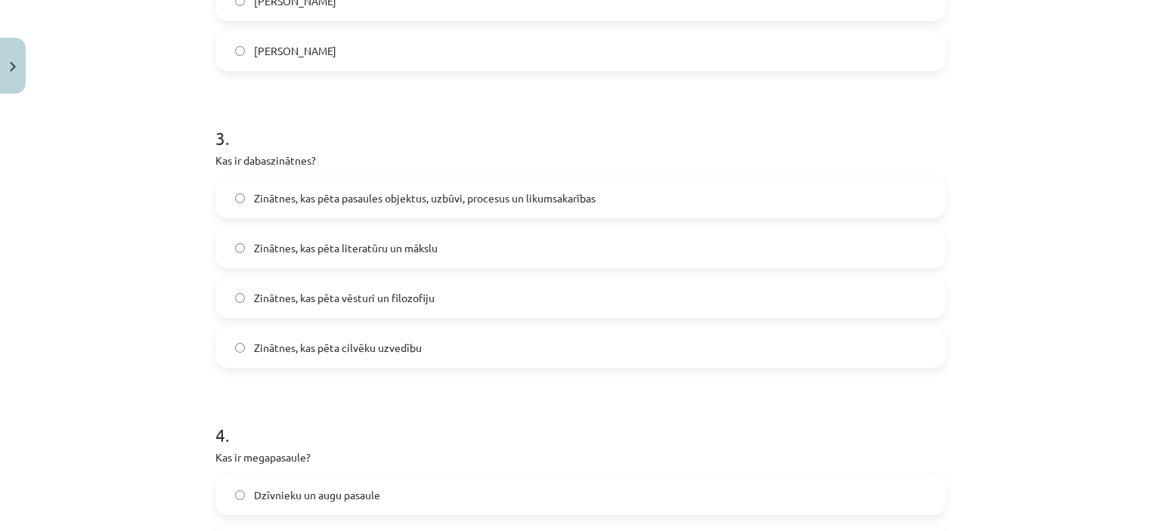
click at [344, 196] on span "Zinātnes, kas pēta pasaules objektus, uzbūvi, procesus un likumsakarības" at bounding box center [425, 199] width 342 height 16
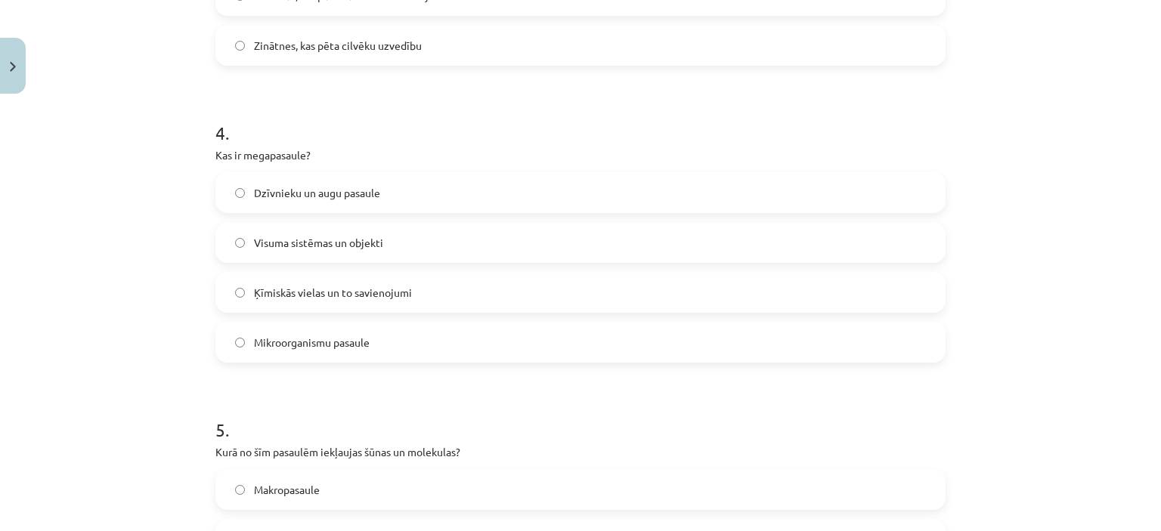
scroll to position [1172, 0]
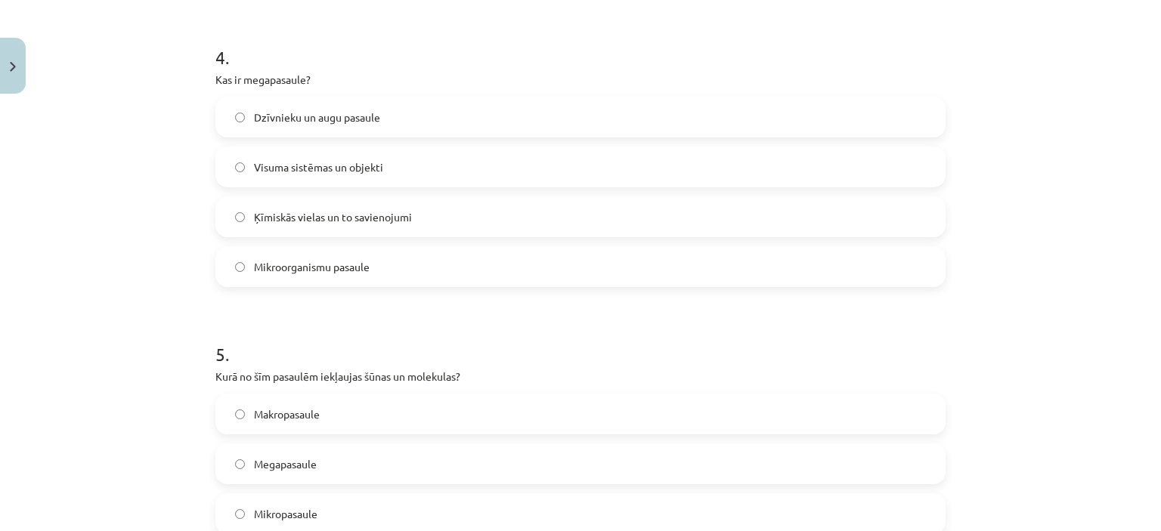
click at [280, 163] on span "Visuma sistēmas un objekti" at bounding box center [318, 168] width 129 height 16
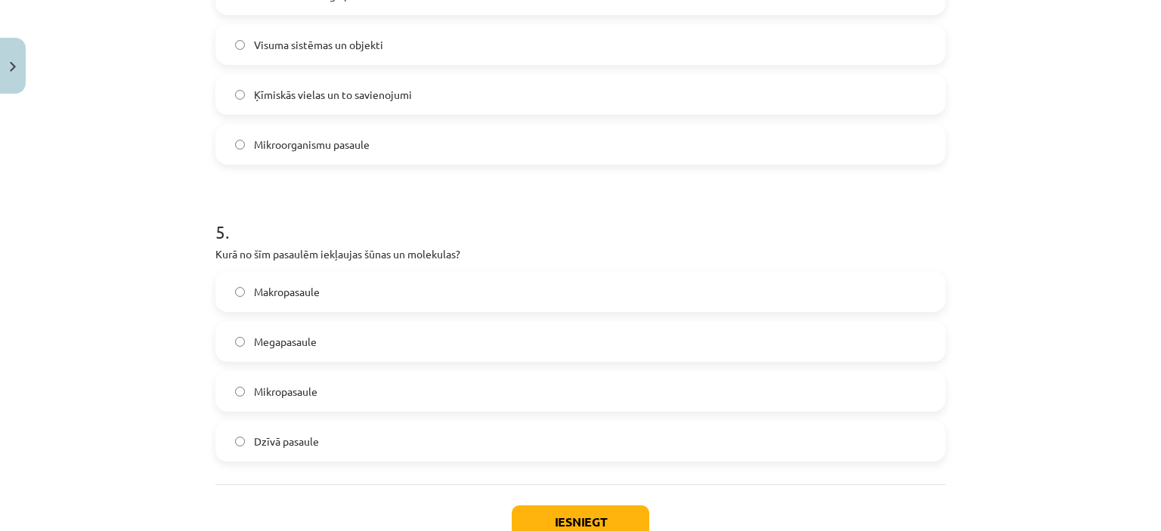
scroll to position [1399, 0]
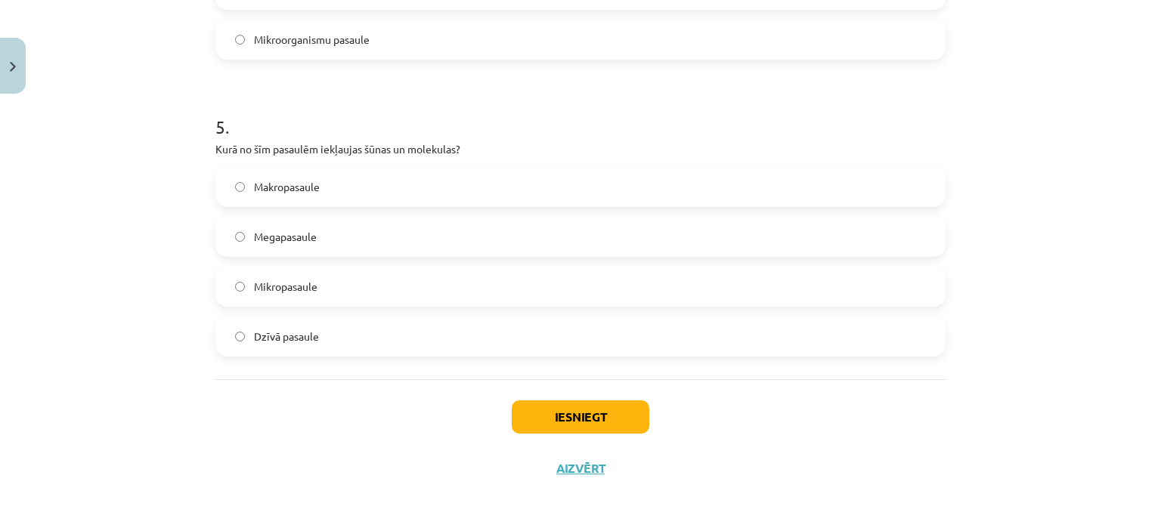
click at [298, 289] on span "Mikropasaule" at bounding box center [286, 287] width 64 height 16
click at [520, 407] on button "Iesniegt" at bounding box center [581, 417] width 138 height 33
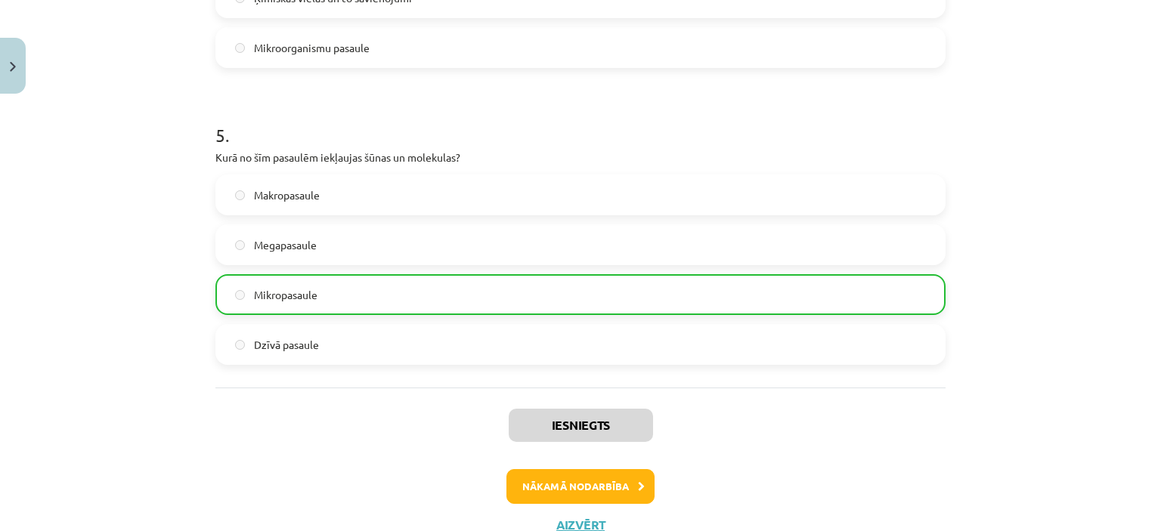
scroll to position [1447, 0]
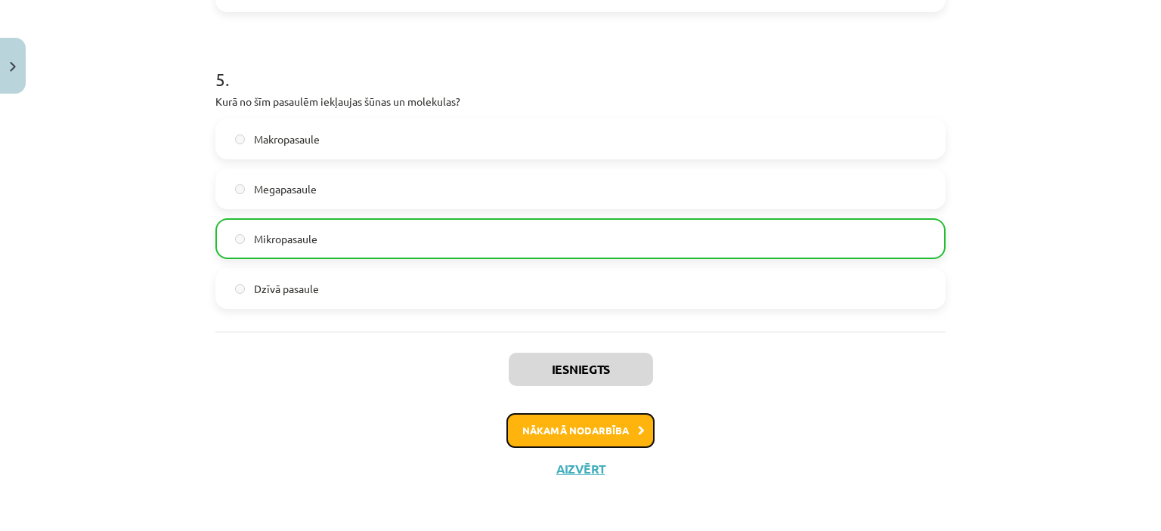
click at [565, 432] on button "Nākamā nodarbība" at bounding box center [581, 431] width 148 height 35
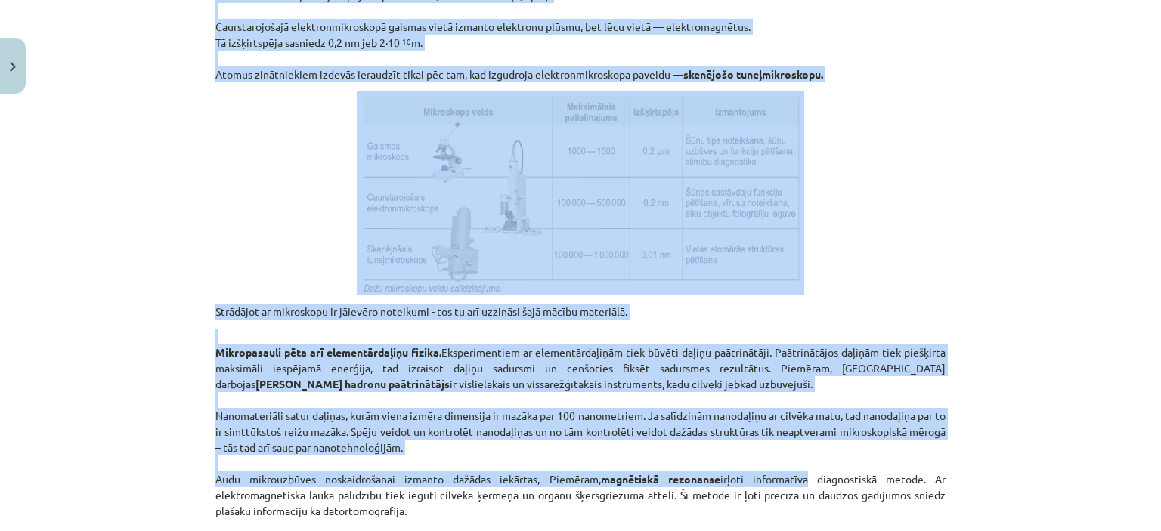
scroll to position [1210, 0]
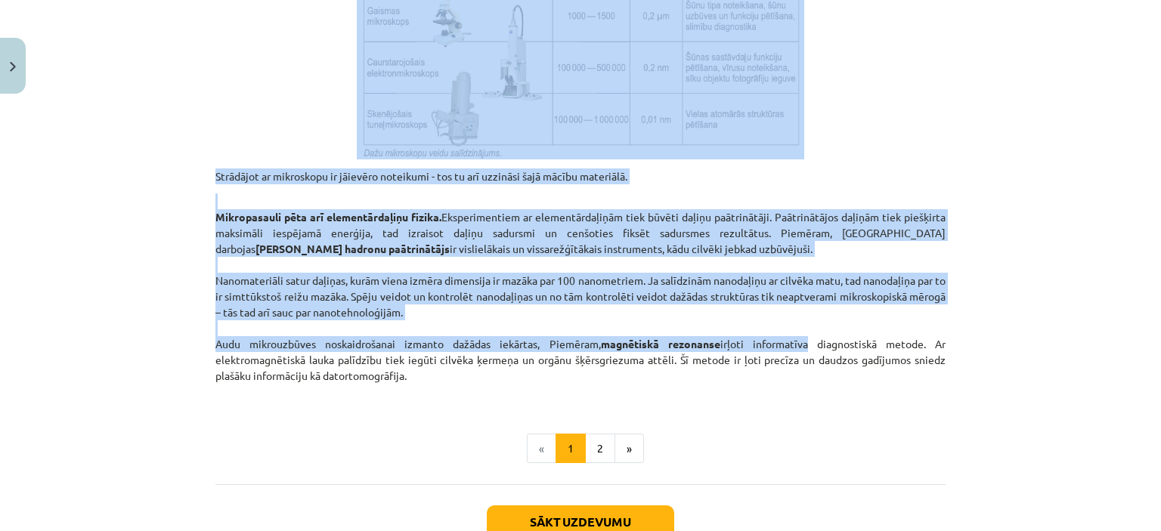
drag, startPoint x: 203, startPoint y: 132, endPoint x: 846, endPoint y: 367, distance: 684.7
copy div "Mikropasaules objekti nav saskatāmi ar neapbruņotu aci. Mikropasaule sobjekti i…"
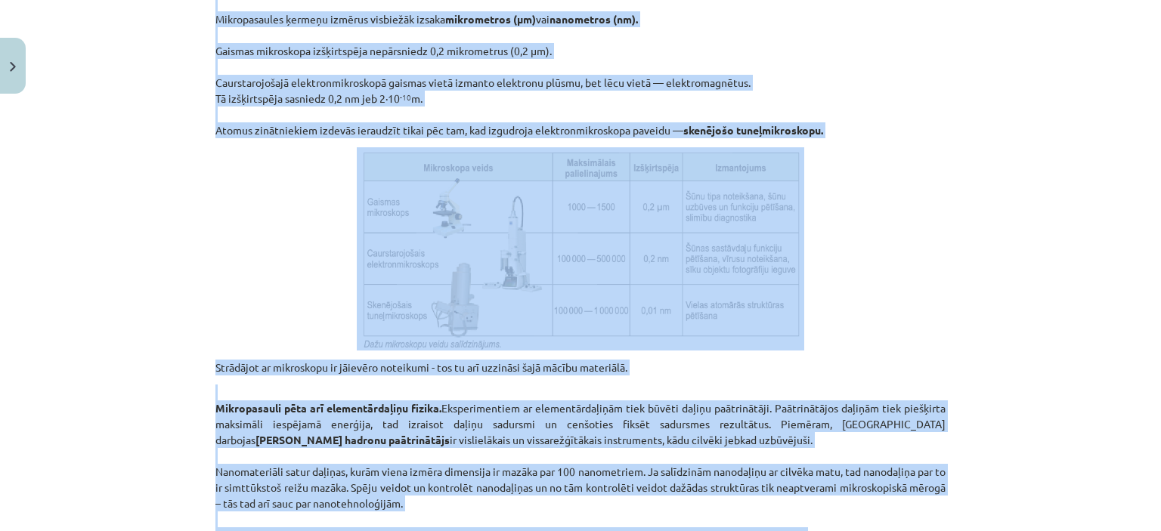
scroll to position [832, 0]
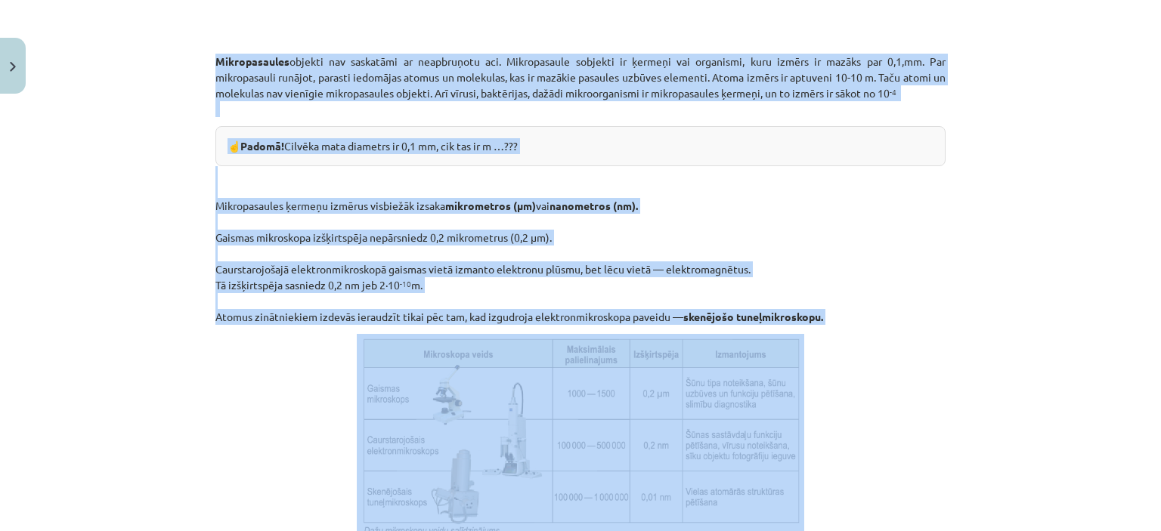
click at [150, 160] on div "Mācību tēma: Dabaszinības - 10. klases 1.ieskaites mācību materiāls #3 2. tēma.…" at bounding box center [580, 265] width 1161 height 531
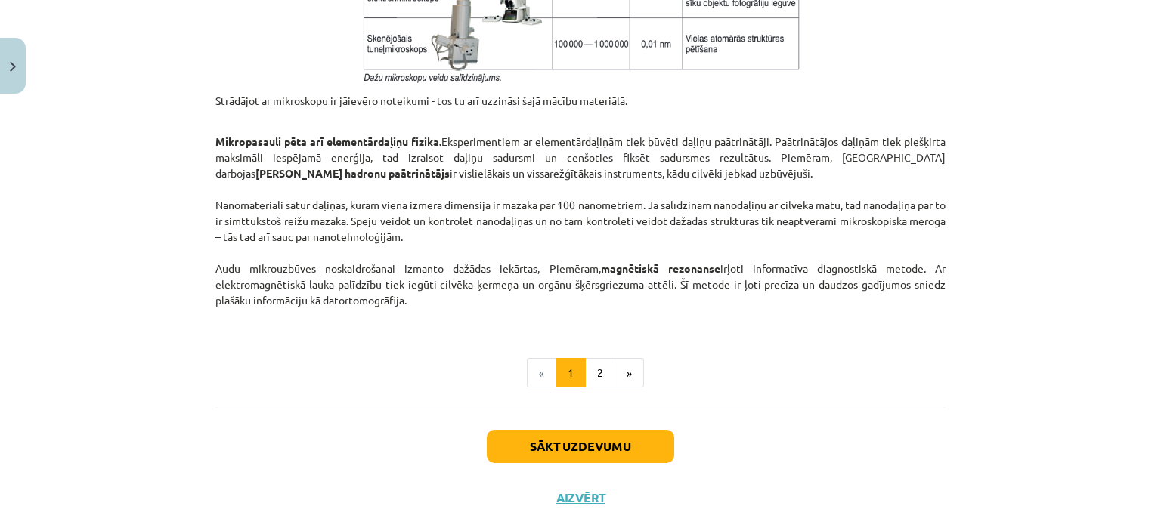
scroll to position [1312, 0]
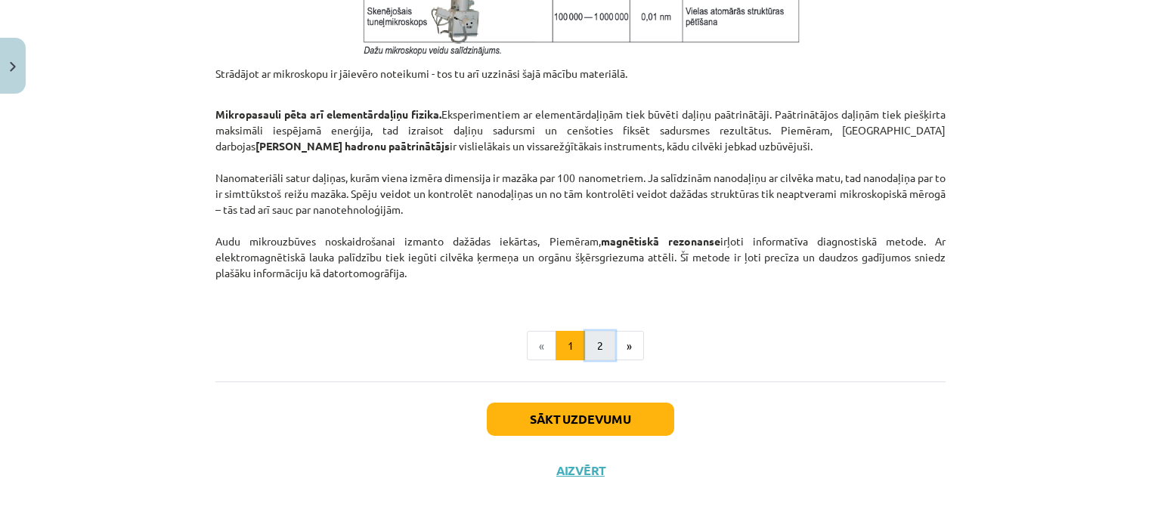
click at [587, 335] on button "2" at bounding box center [600, 346] width 30 height 30
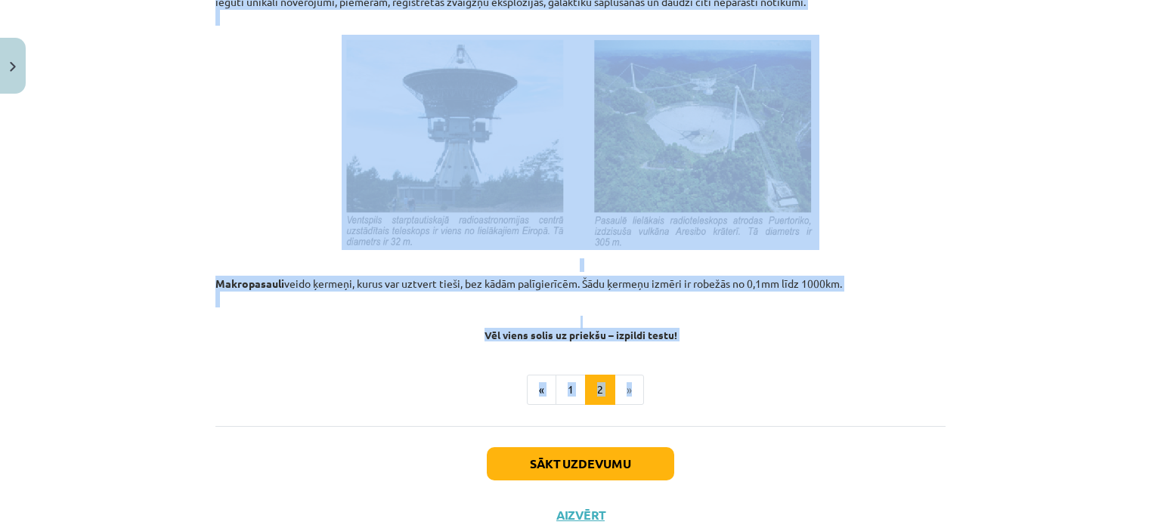
scroll to position [1691, 0]
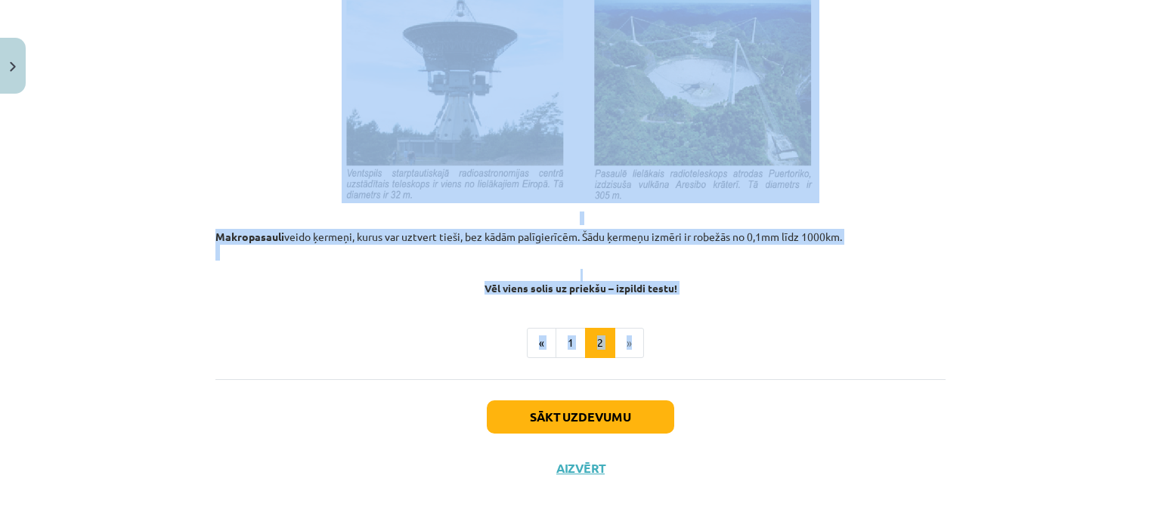
drag, startPoint x: 209, startPoint y: 374, endPoint x: 844, endPoint y: 237, distance: 649.6
copy div "Megapasauli veido objekti, kas ir lielāki par 1000km (106m). Par makropasaules …"
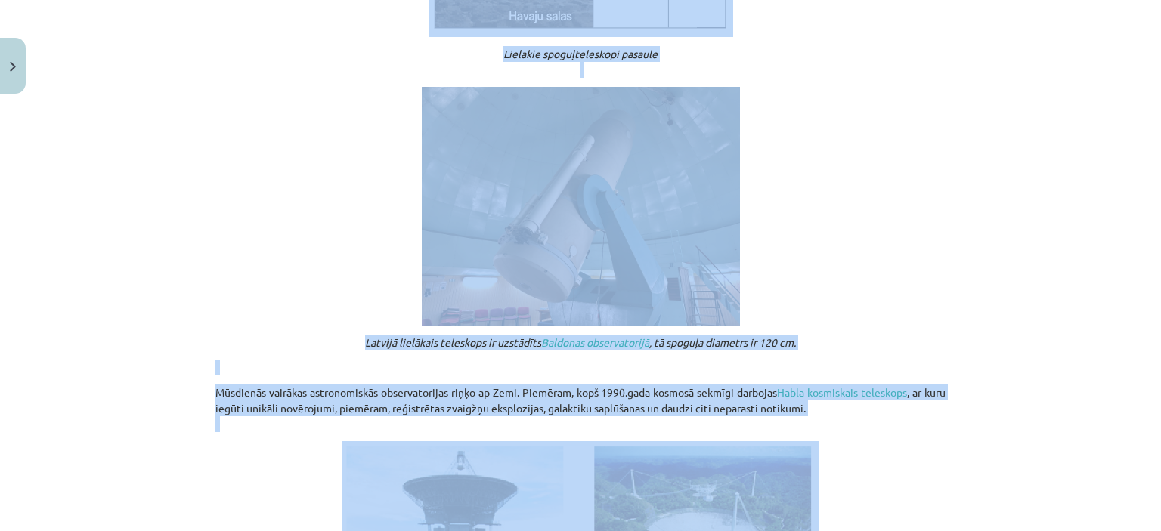
scroll to position [860, 0]
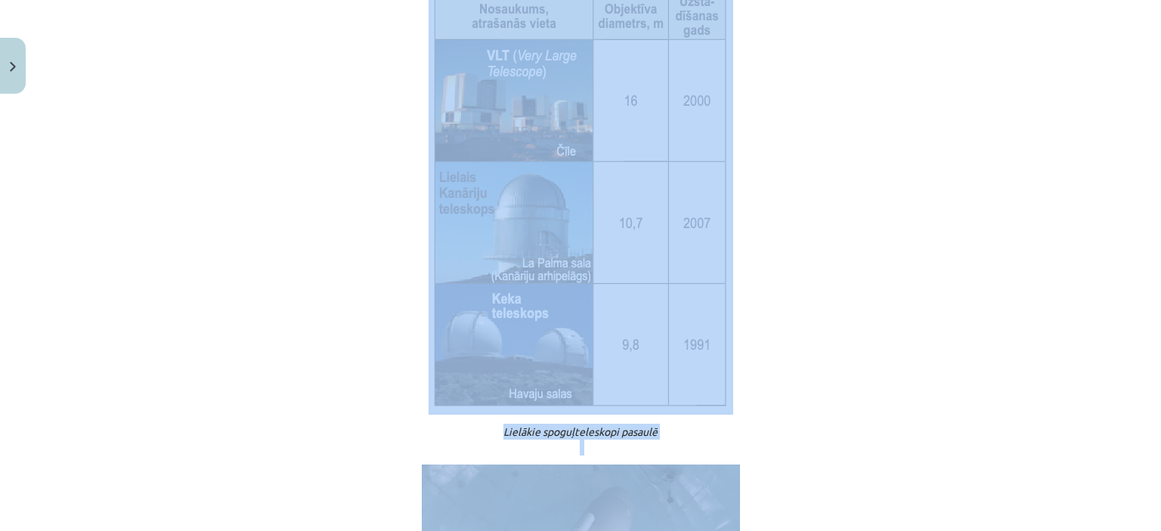
click at [840, 301] on p at bounding box center [580, 185] width 730 height 460
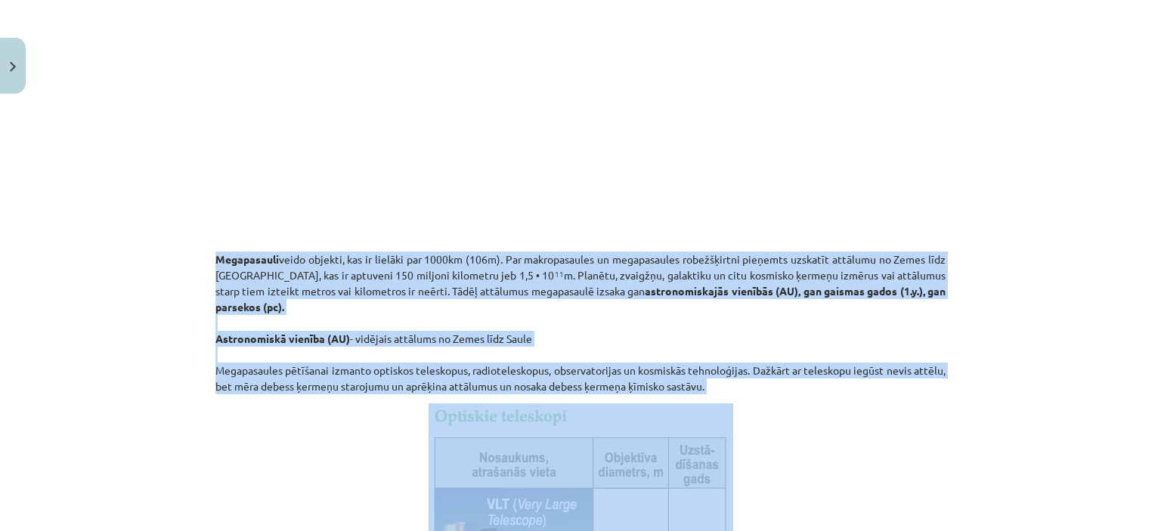
scroll to position [406, 0]
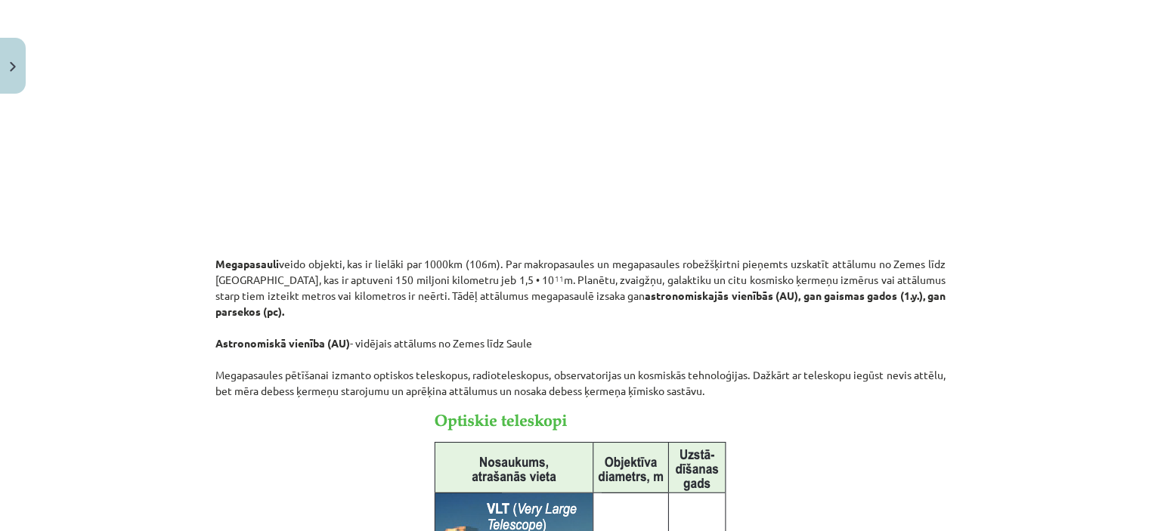
click at [909, 175] on p at bounding box center [580, 93] width 730 height 276
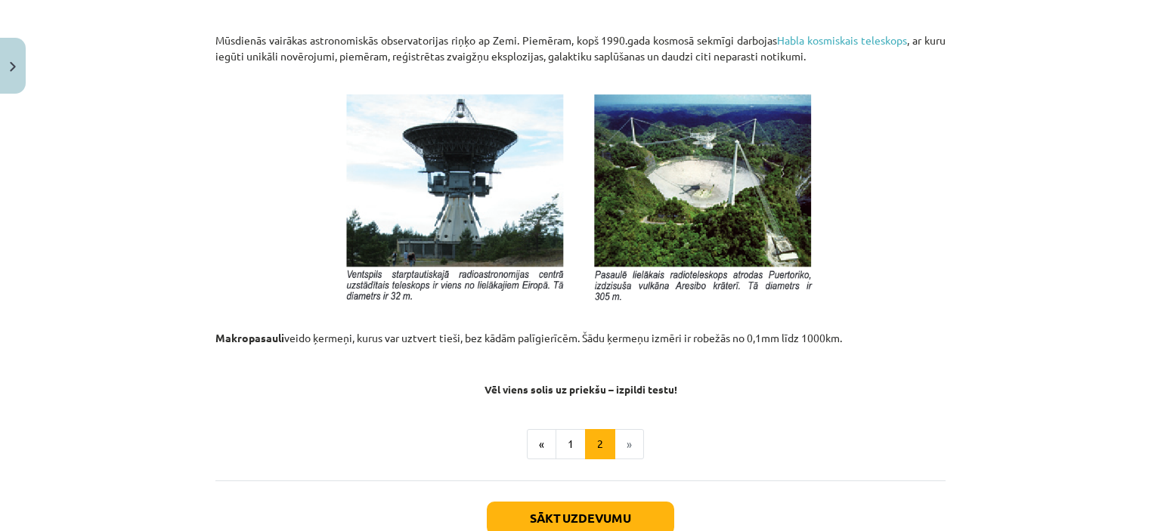
scroll to position [1616, 0]
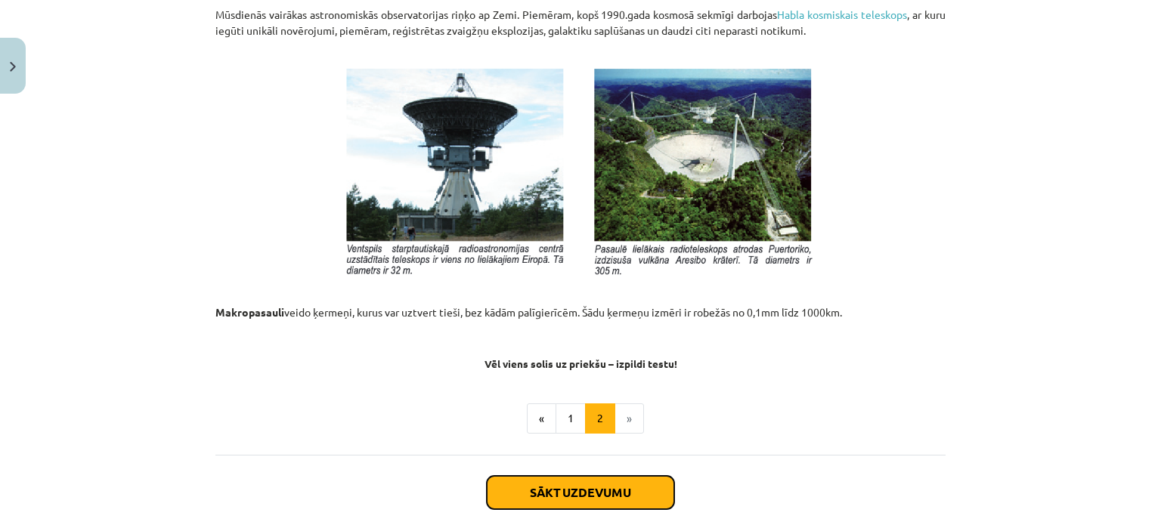
click at [665, 501] on button "Sākt uzdevumu" at bounding box center [580, 492] width 187 height 33
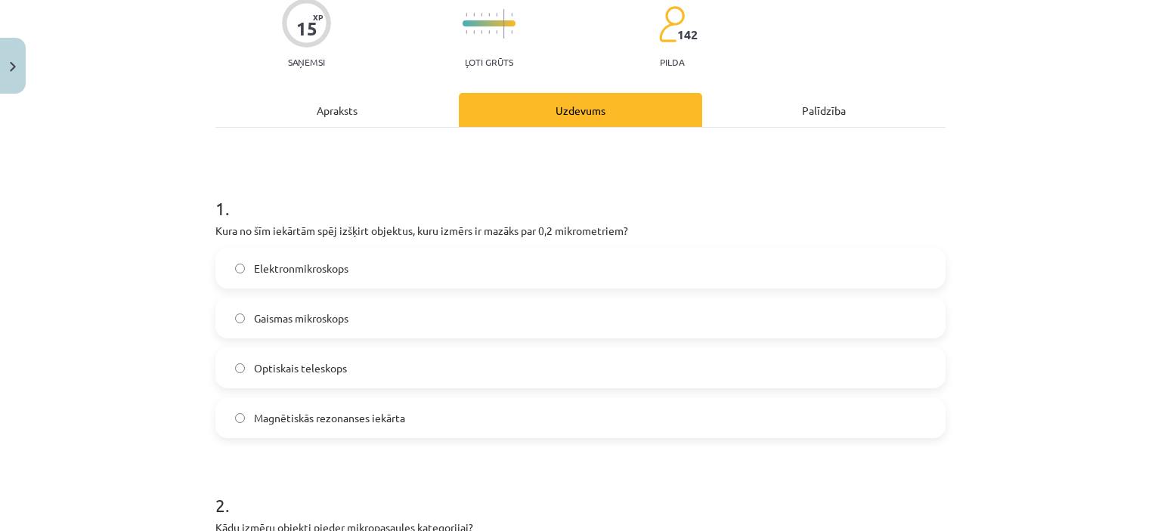
scroll to position [189, 0]
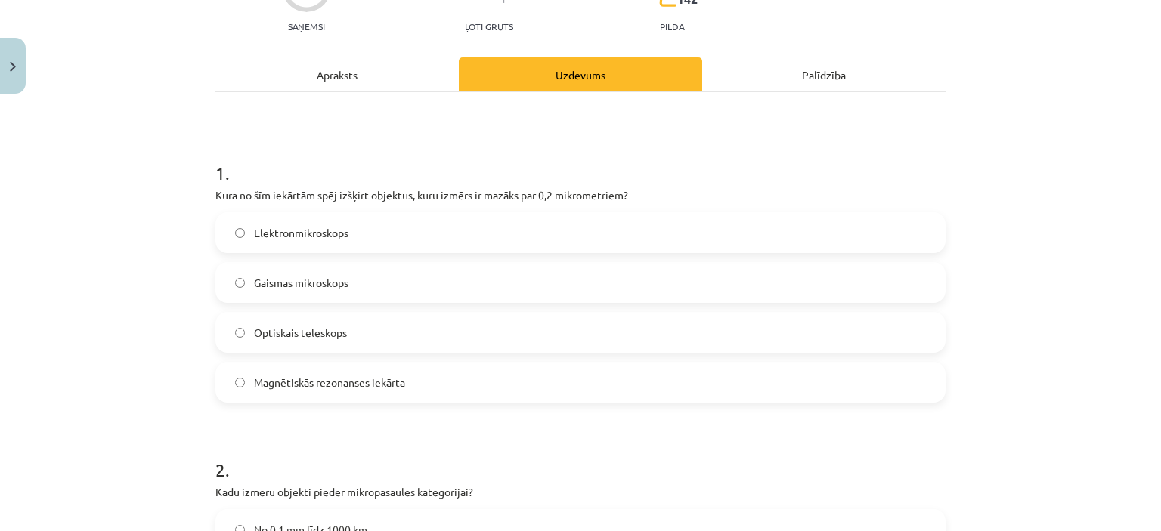
click at [273, 271] on label "Gaismas mikroskops" at bounding box center [580, 283] width 727 height 38
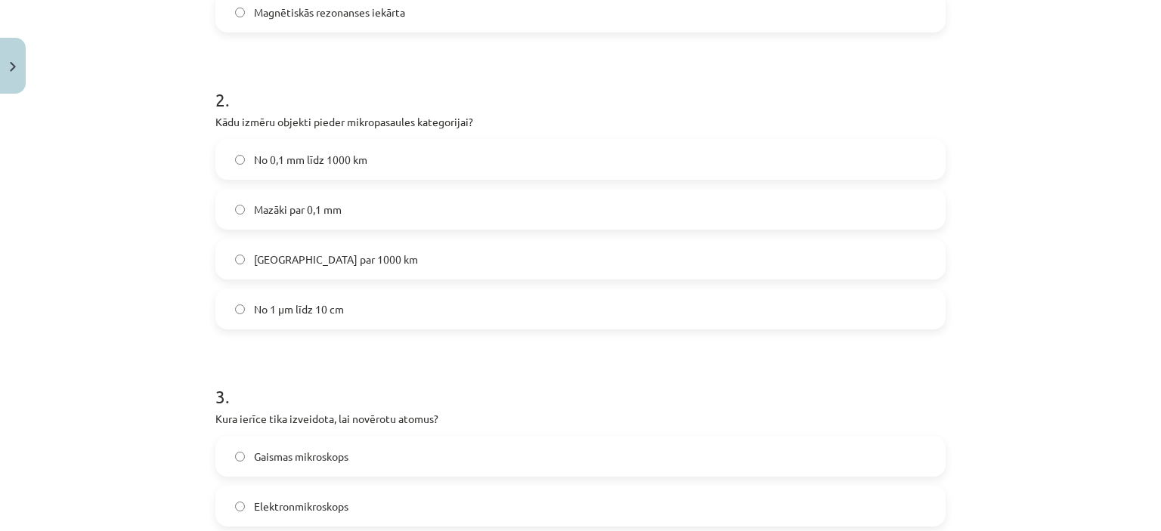
scroll to position [567, 0]
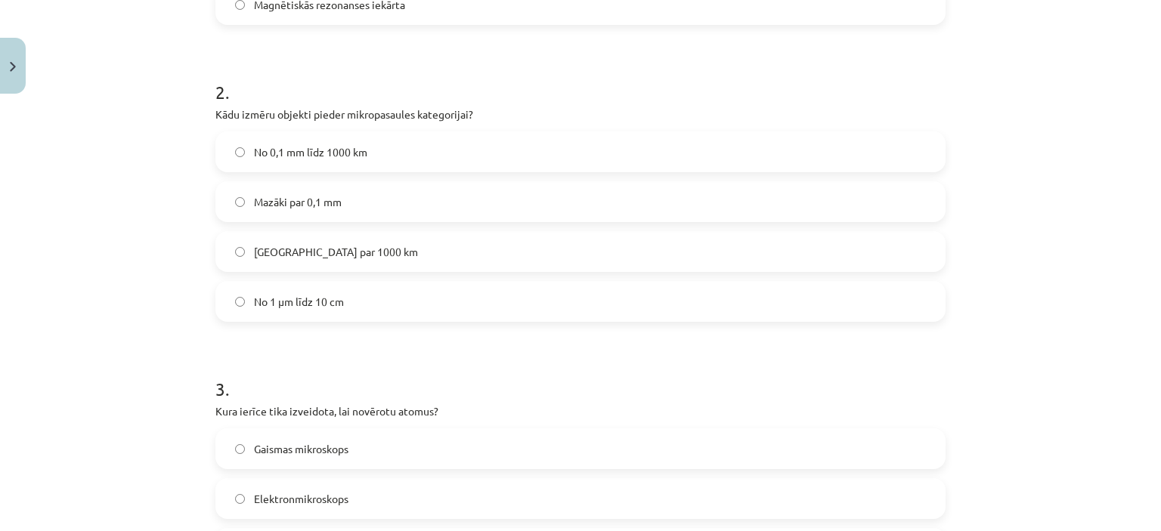
click at [339, 205] on label "Mazāki par 0,1 mm" at bounding box center [580, 202] width 727 height 38
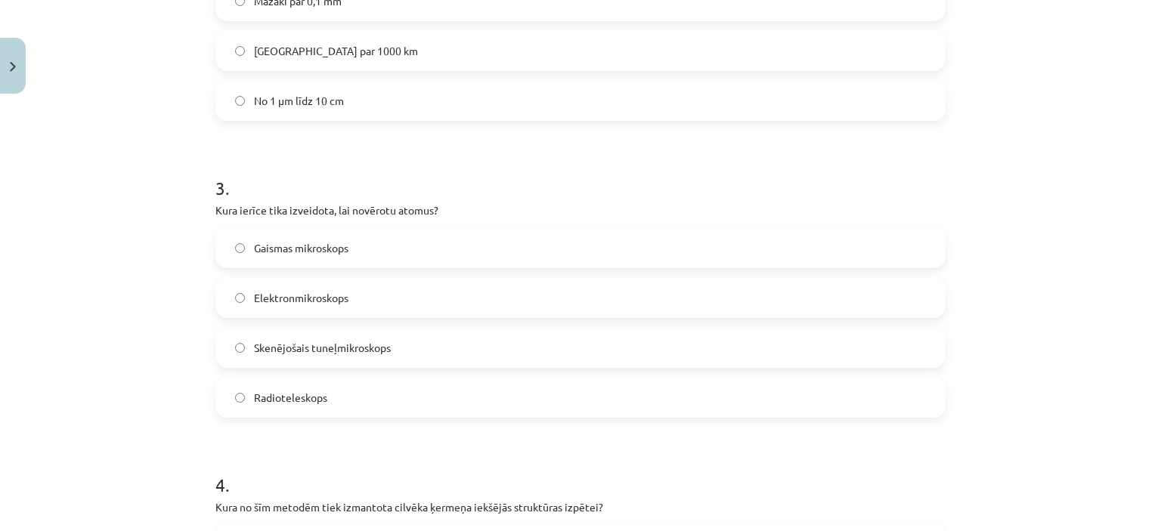
scroll to position [794, 0]
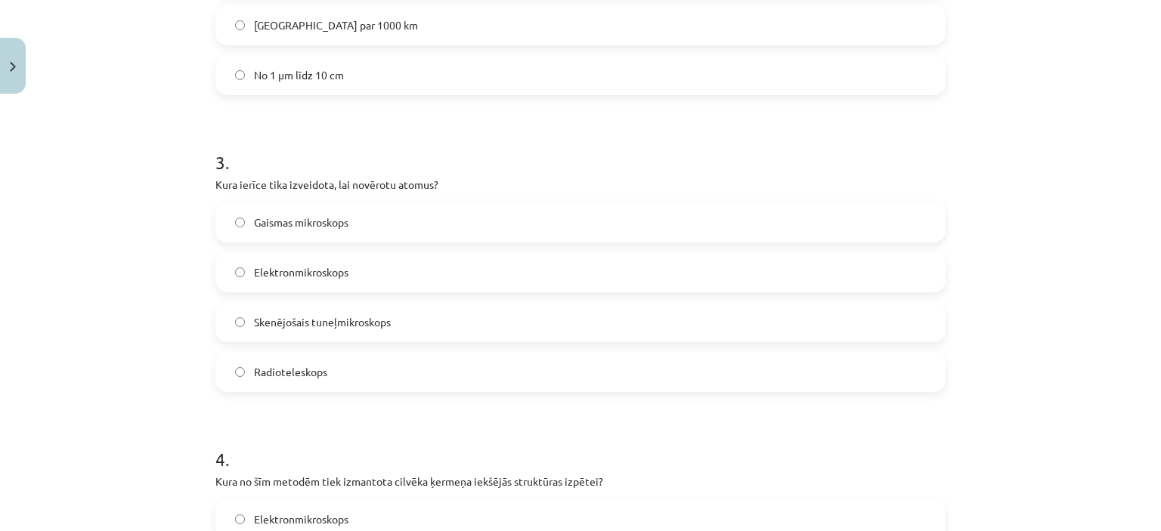
click at [246, 323] on label "Skenējošais tuneļmikroskops" at bounding box center [580, 322] width 727 height 38
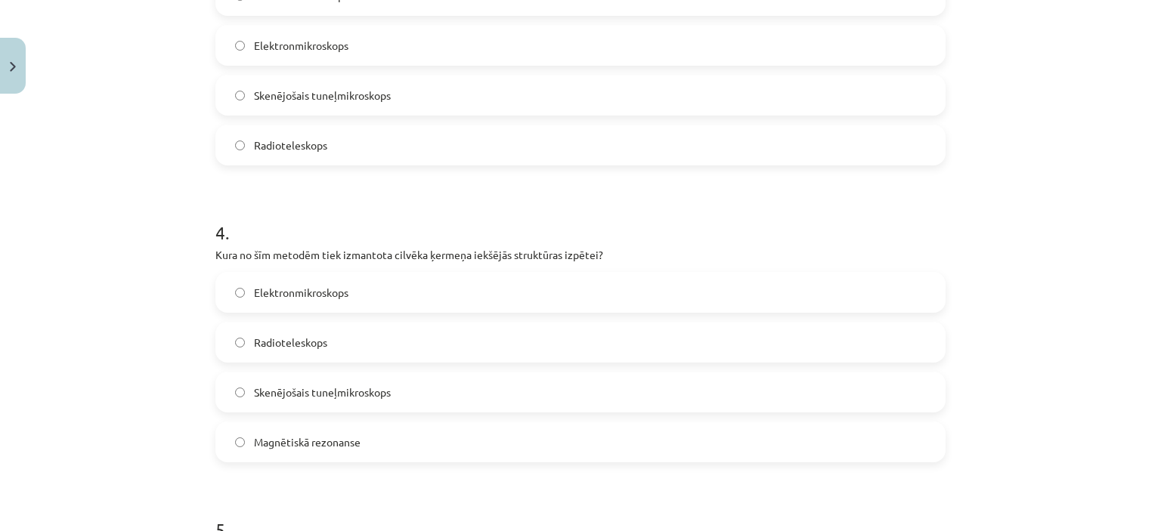
scroll to position [1096, 0]
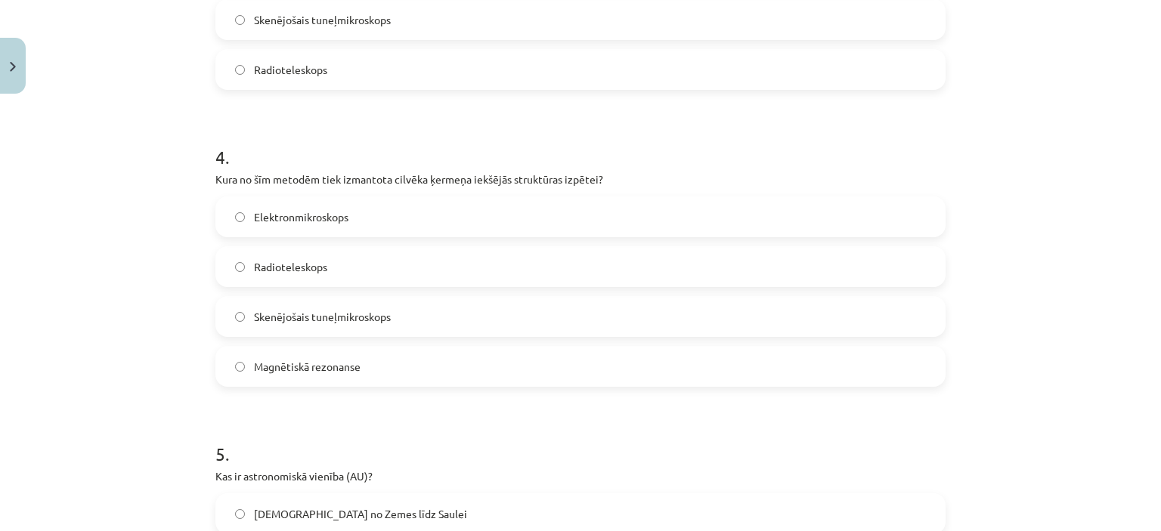
click at [287, 367] on span "Magnētiskā rezonanse" at bounding box center [307, 367] width 107 height 16
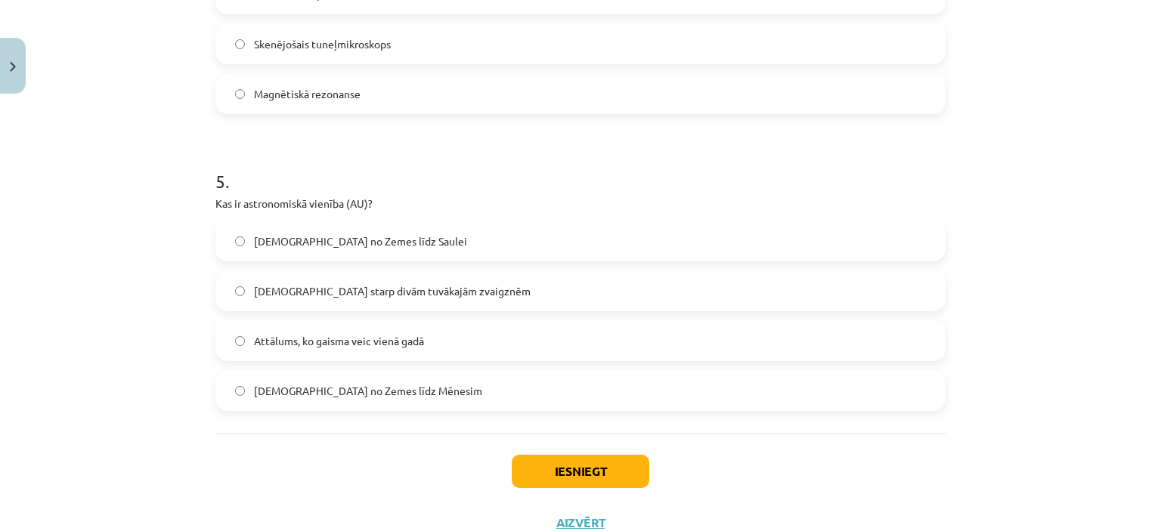
scroll to position [1399, 0]
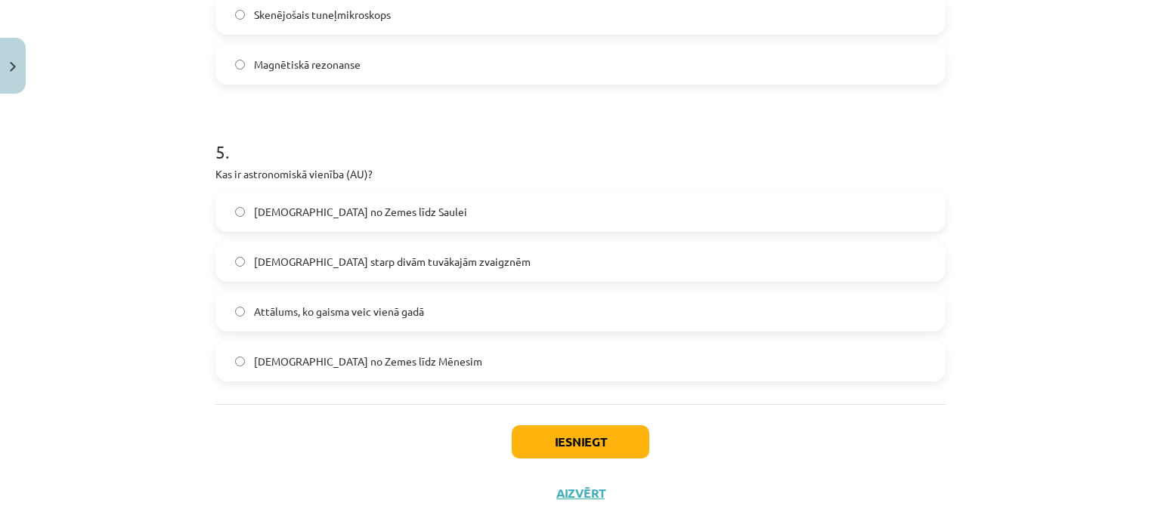
click at [348, 217] on span "Attālums no Zemes līdz Saulei" at bounding box center [360, 212] width 213 height 16
click at [526, 449] on button "Iesniegt" at bounding box center [581, 442] width 138 height 33
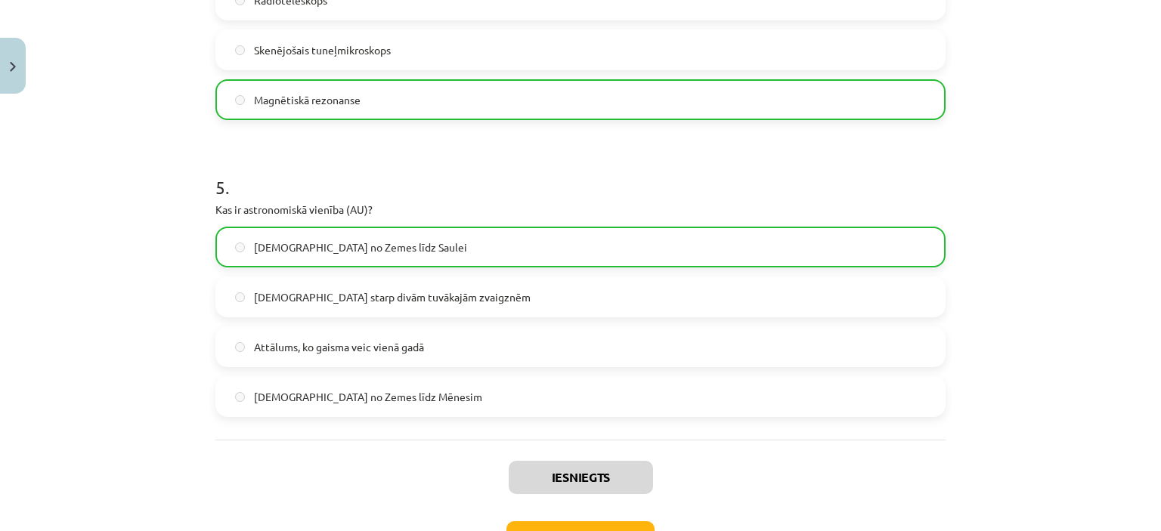
scroll to position [1471, 0]
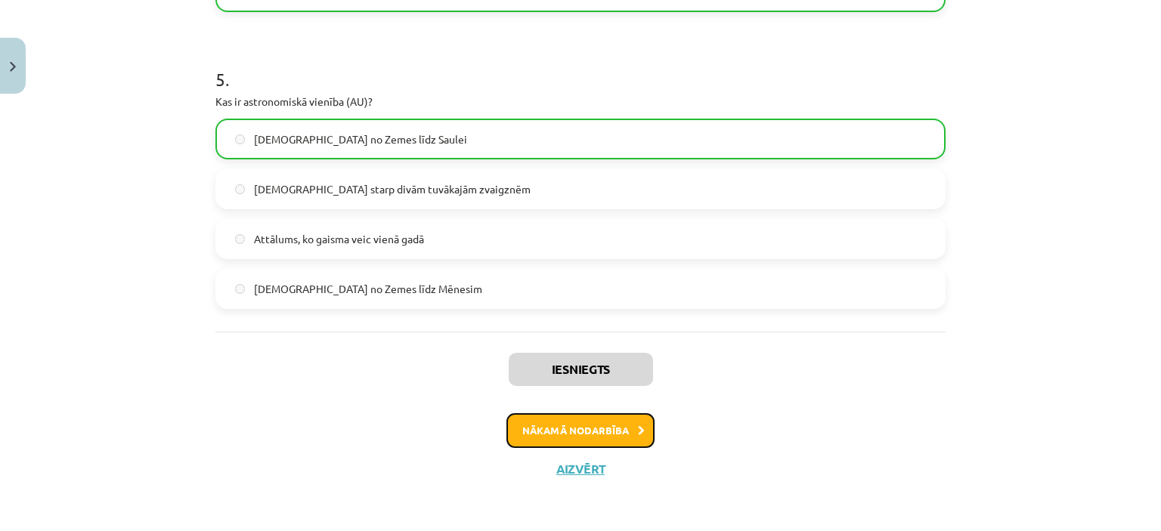
click at [538, 429] on button "Nākamā nodarbība" at bounding box center [581, 431] width 148 height 35
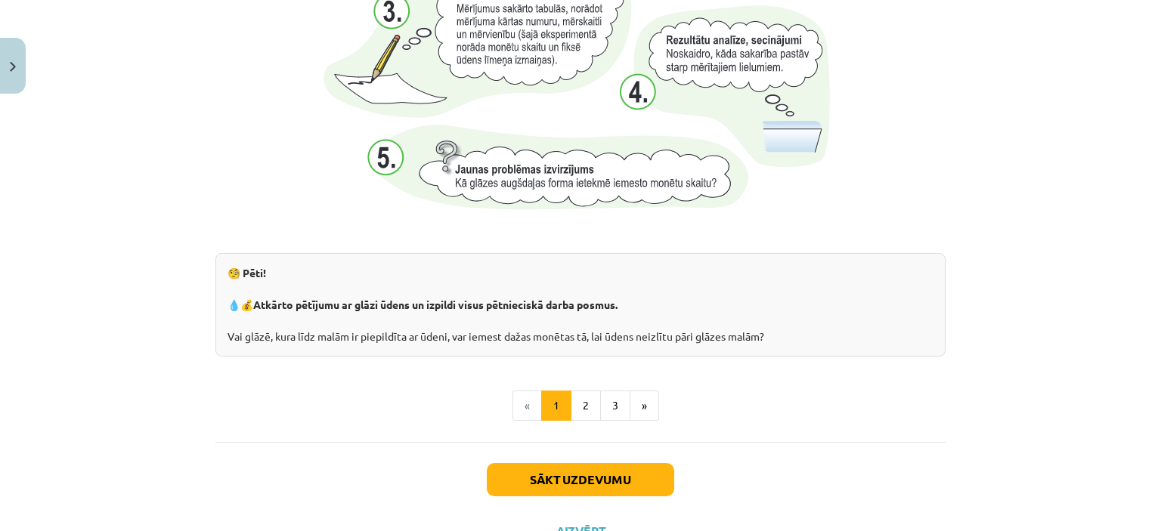
scroll to position [1638, 0]
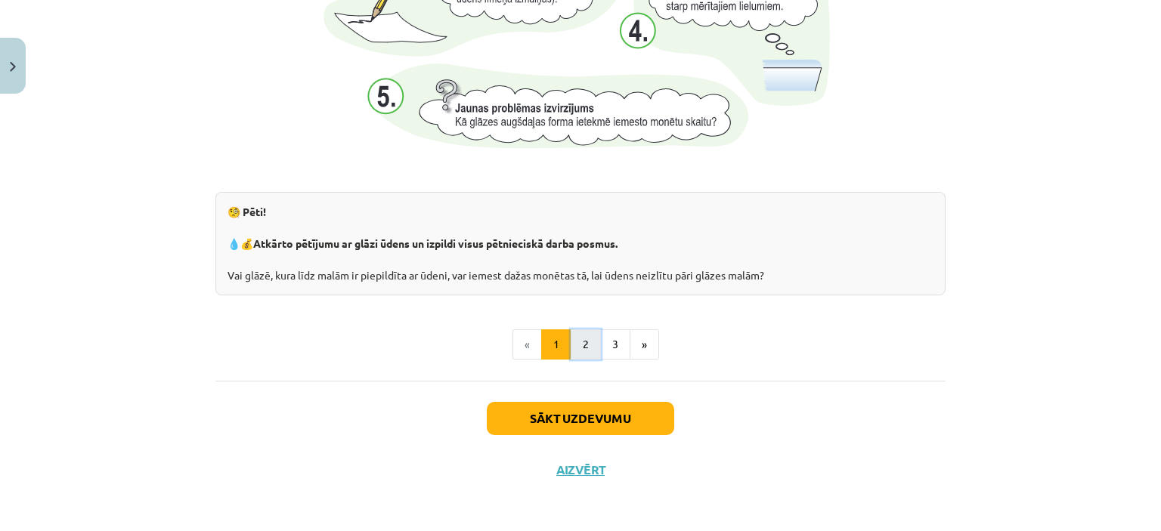
click at [578, 350] on button "2" at bounding box center [586, 345] width 30 height 30
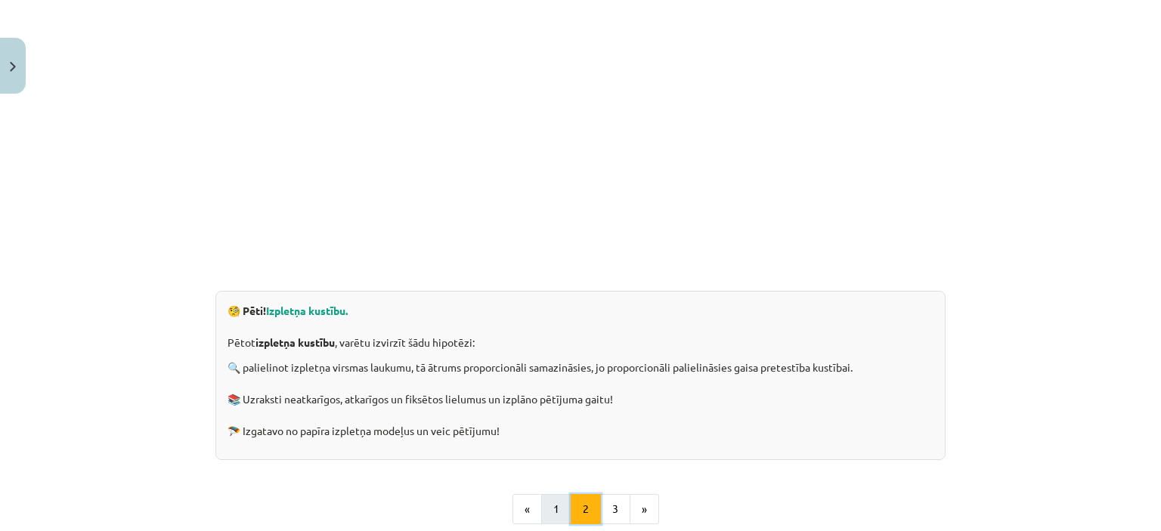
scroll to position [411, 0]
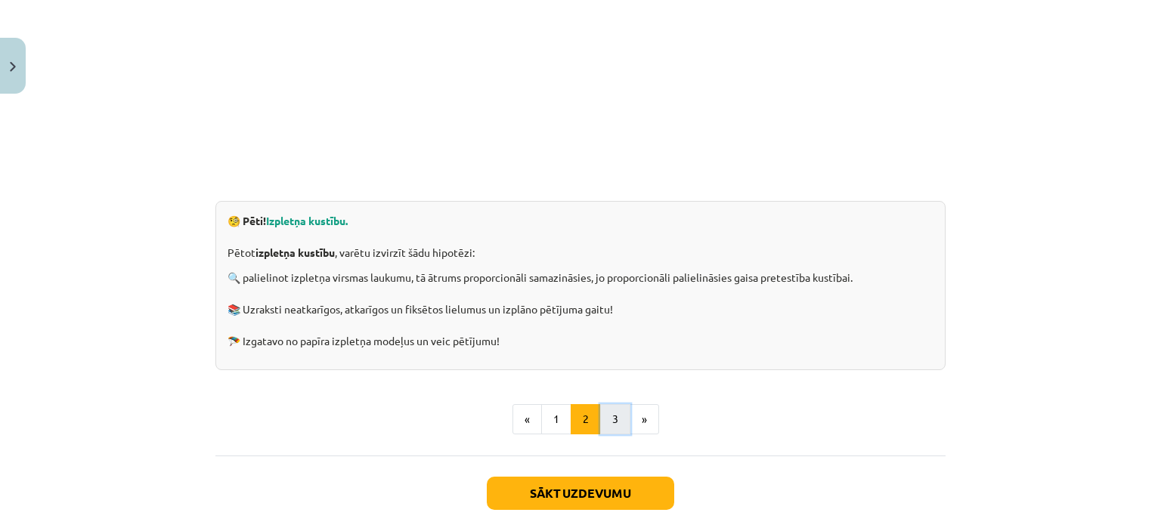
click at [600, 414] on button "3" at bounding box center [615, 419] width 30 height 30
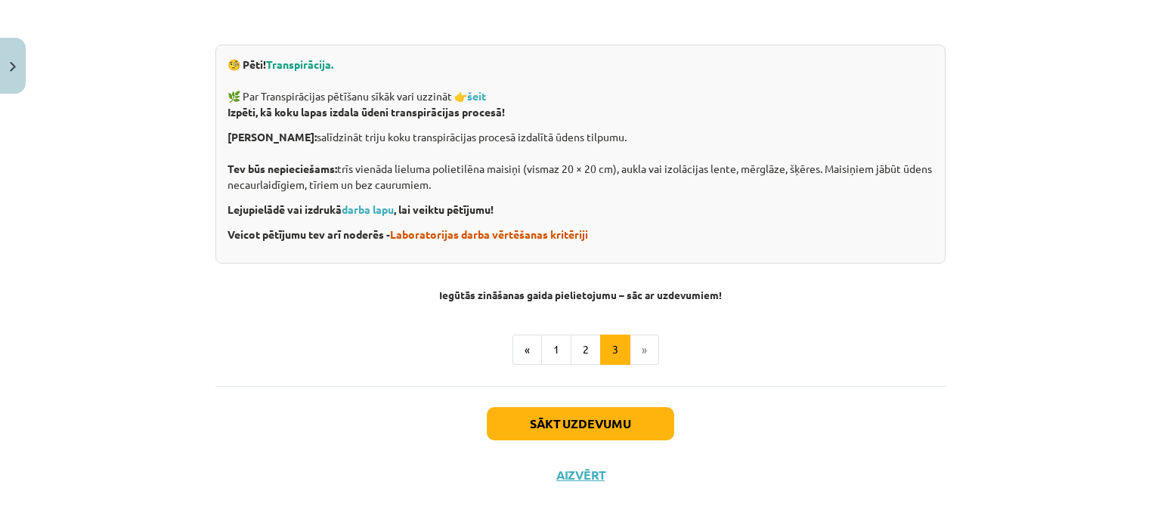
scroll to position [575, 0]
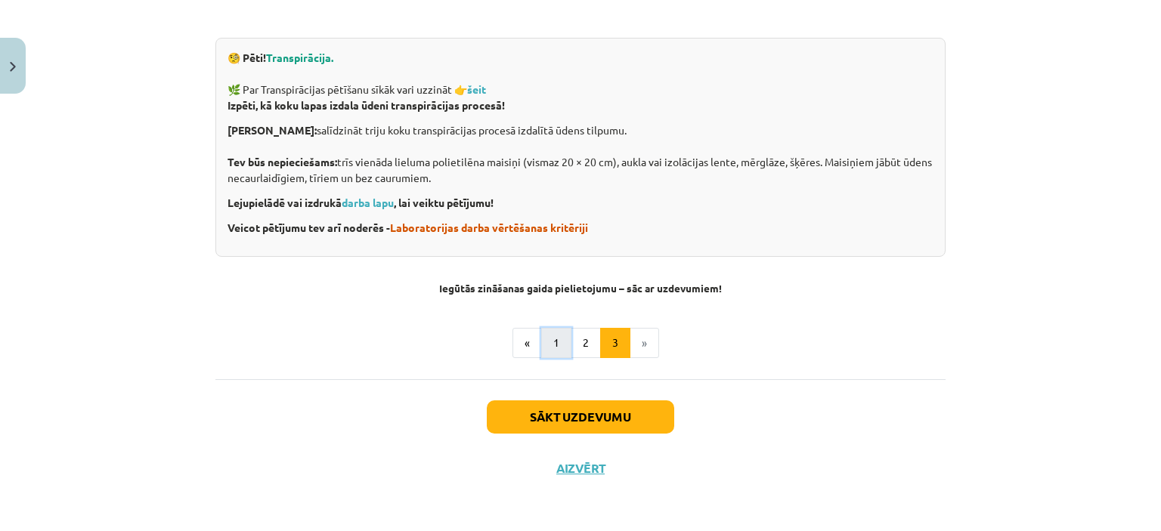
click at [550, 347] on button "1" at bounding box center [556, 343] width 30 height 30
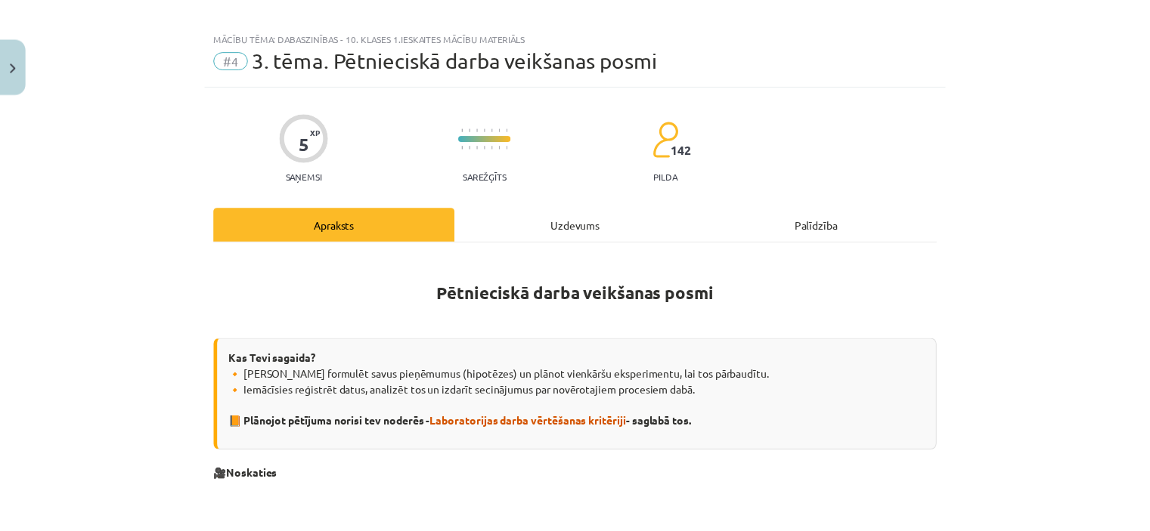
scroll to position [0, 0]
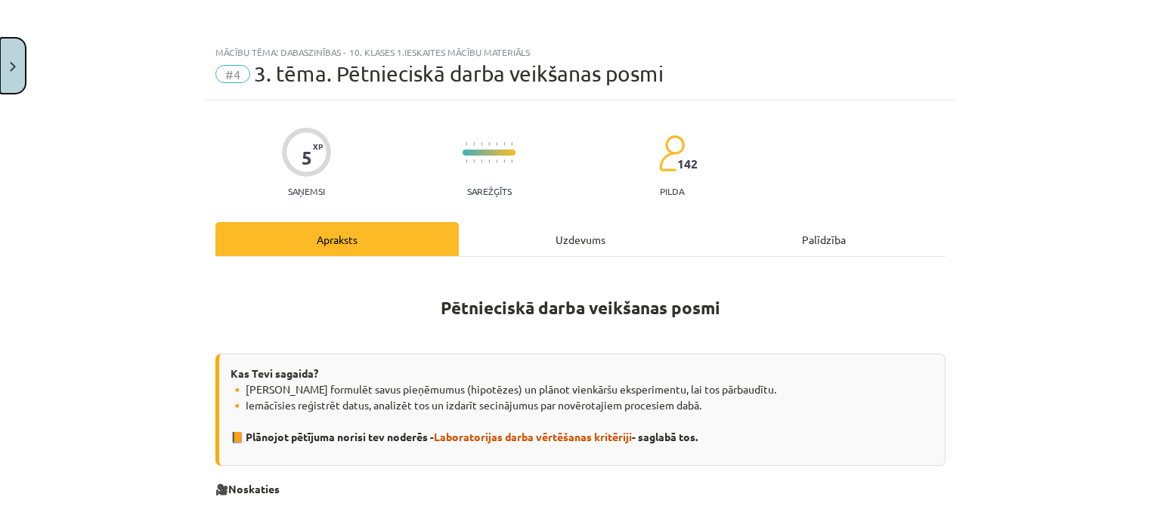
click at [20, 54] on button "Close" at bounding box center [13, 66] width 26 height 56
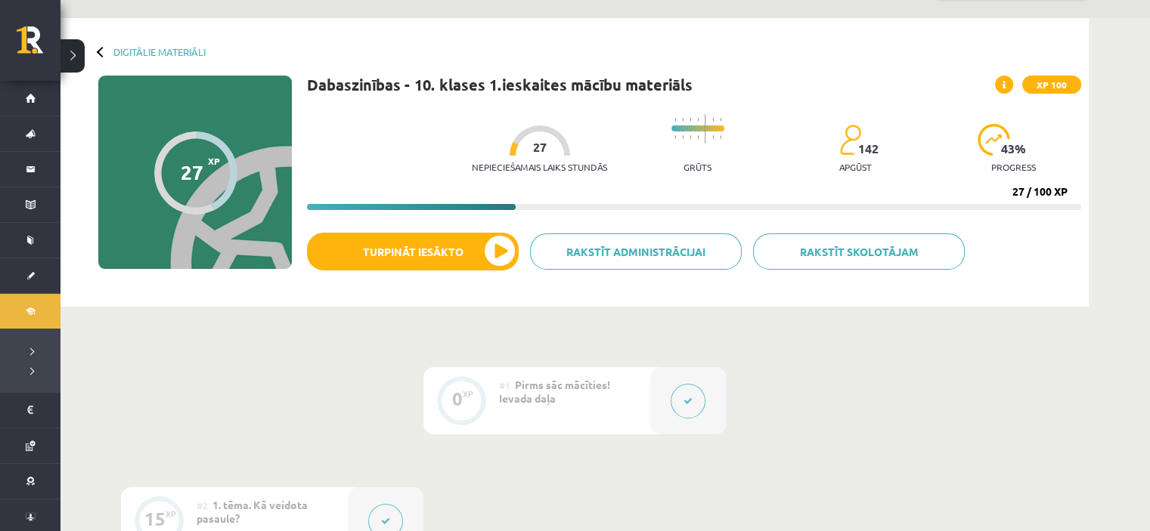
scroll to position [31, 0]
